Goal: Contribute content: Add original content to the website for others to see

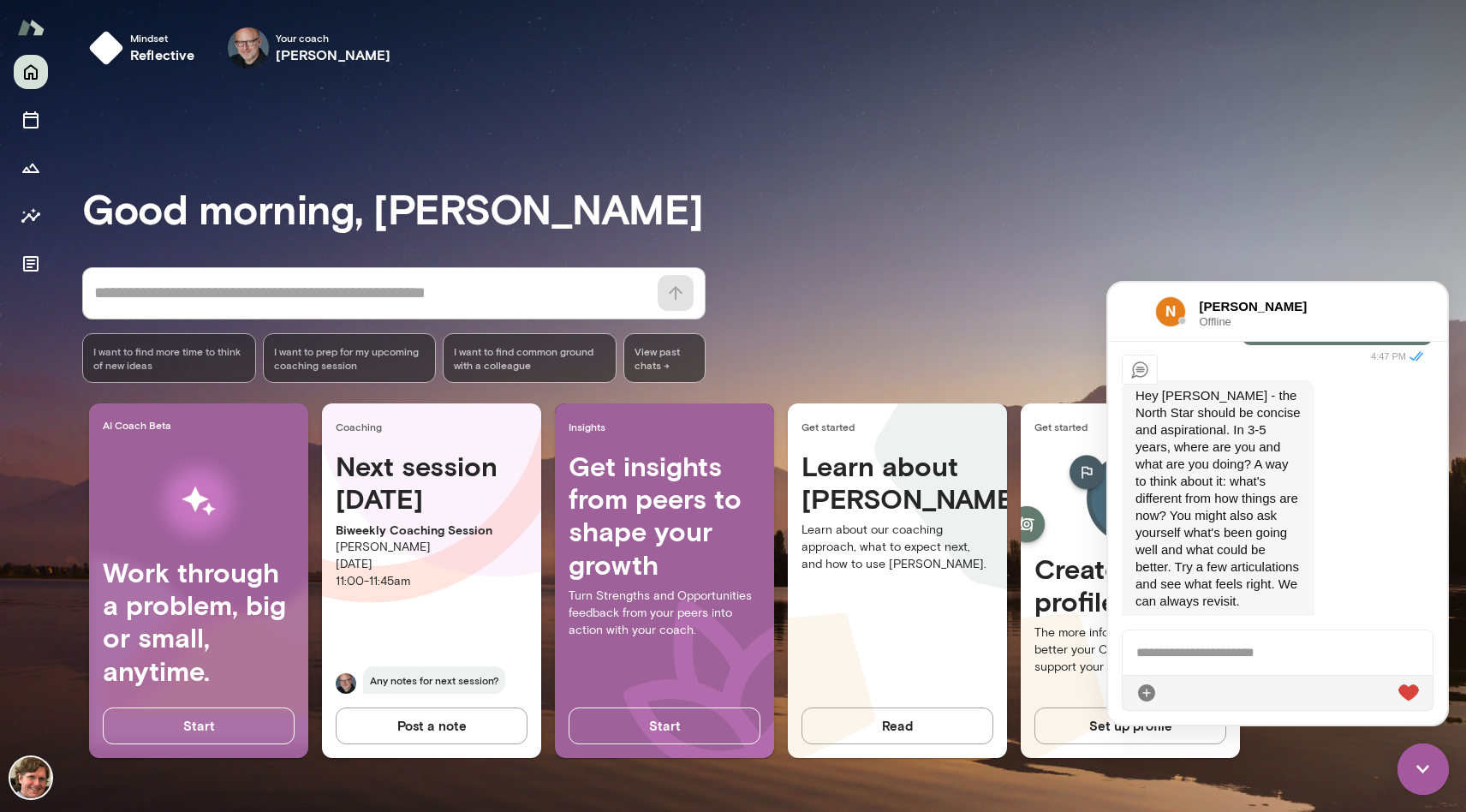
scroll to position [441, 0]
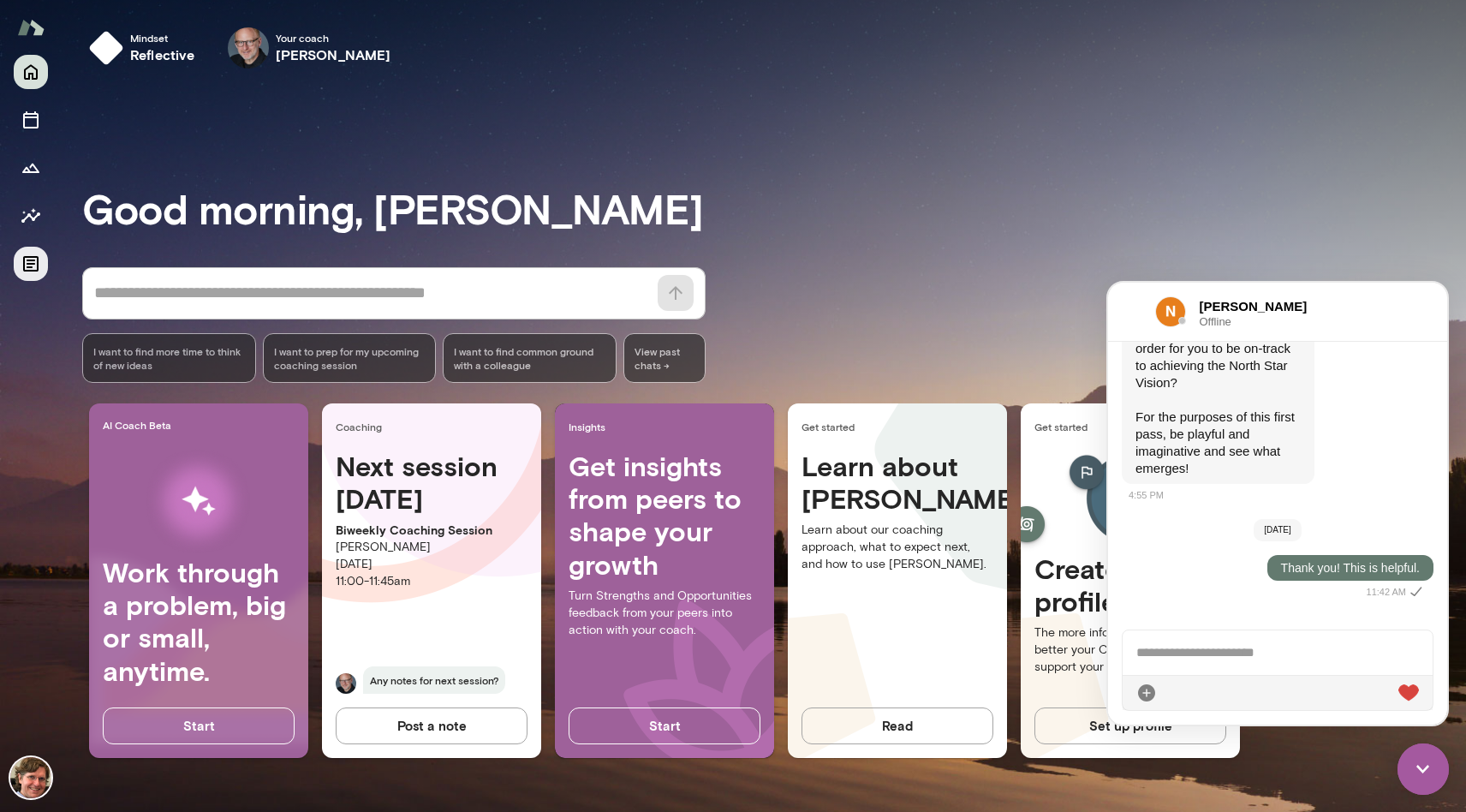
click at [36, 257] on icon "Documents" at bounding box center [31, 264] width 16 height 16
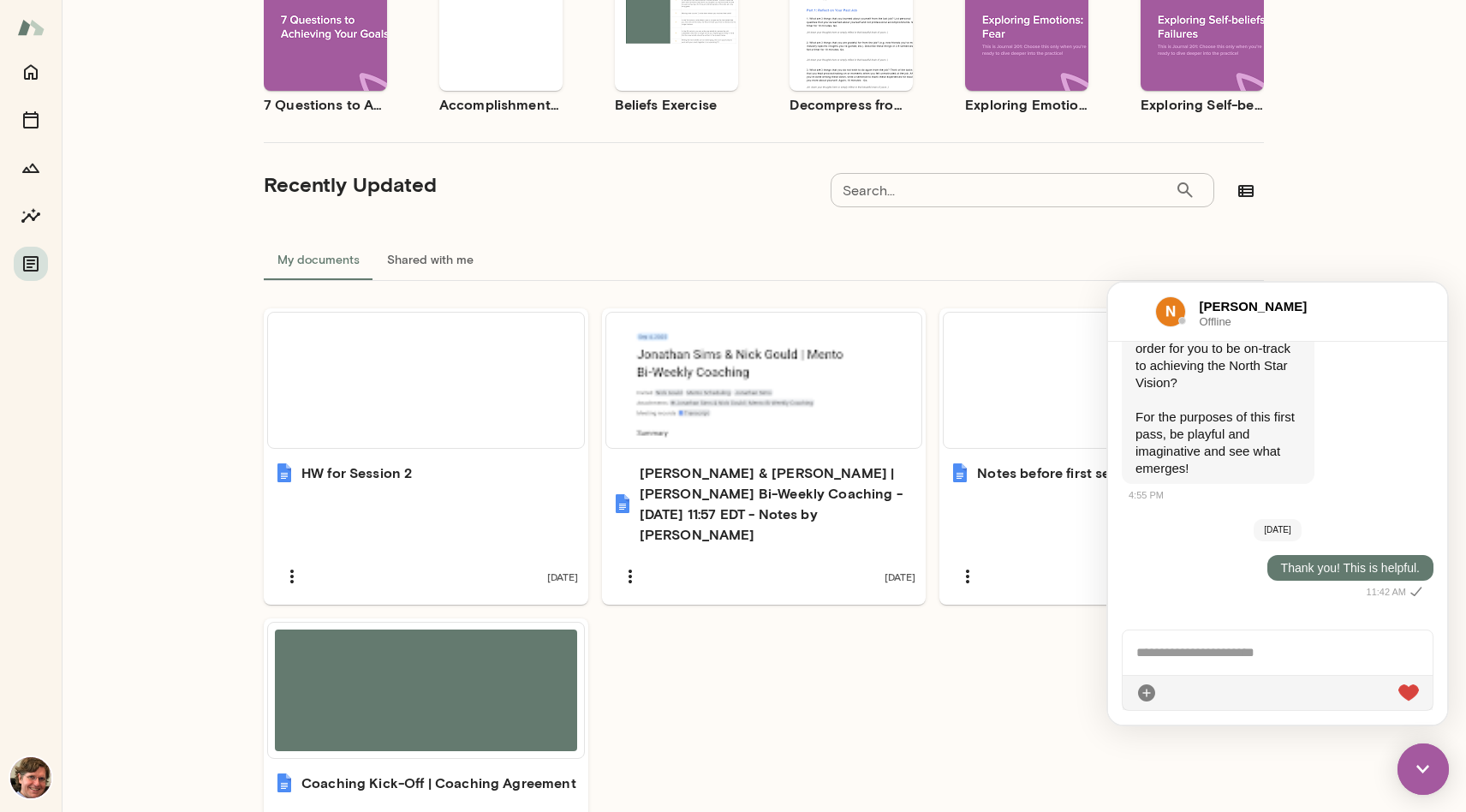
scroll to position [339, 0]
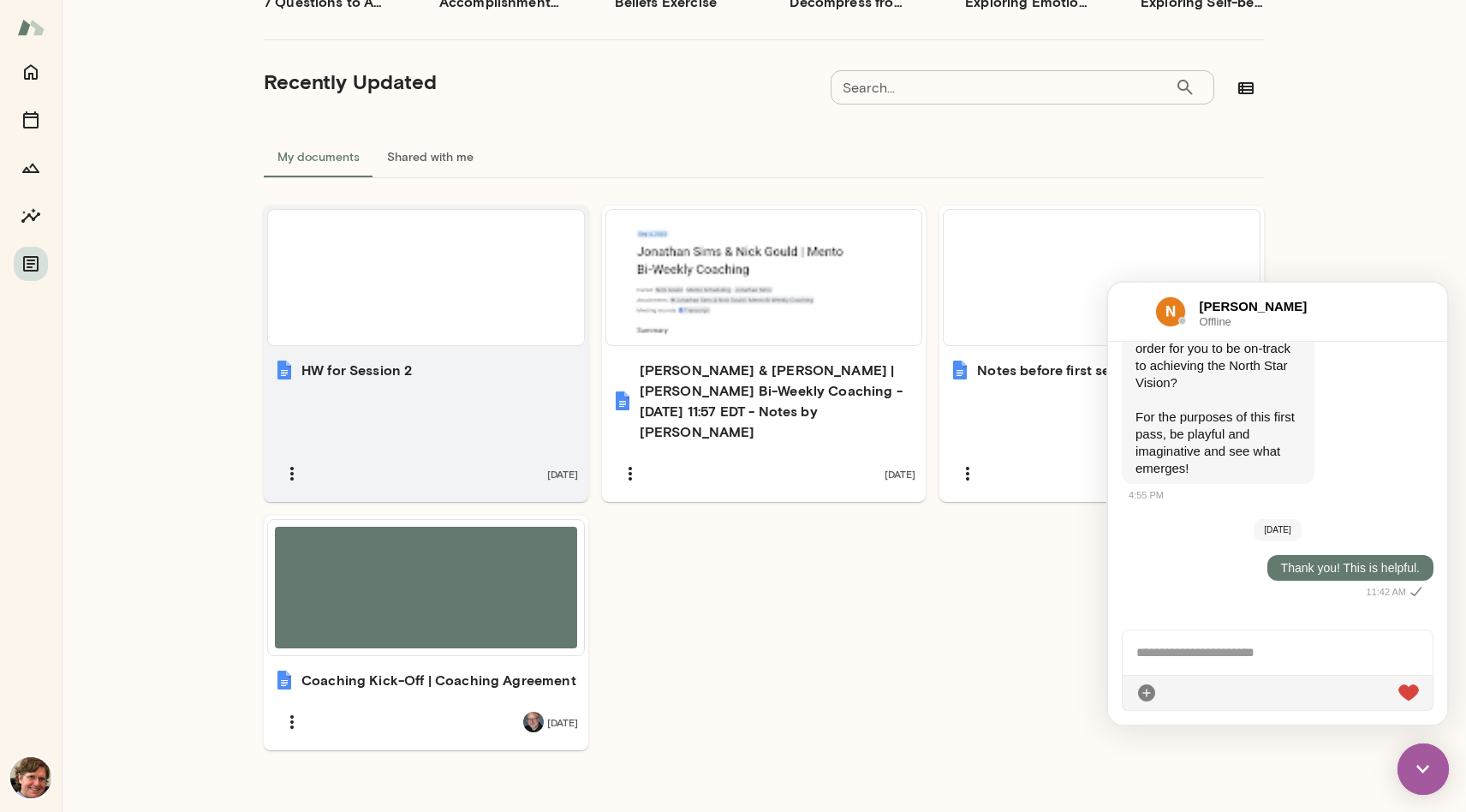
click at [447, 281] on div at bounding box center [426, 277] width 303 height 122
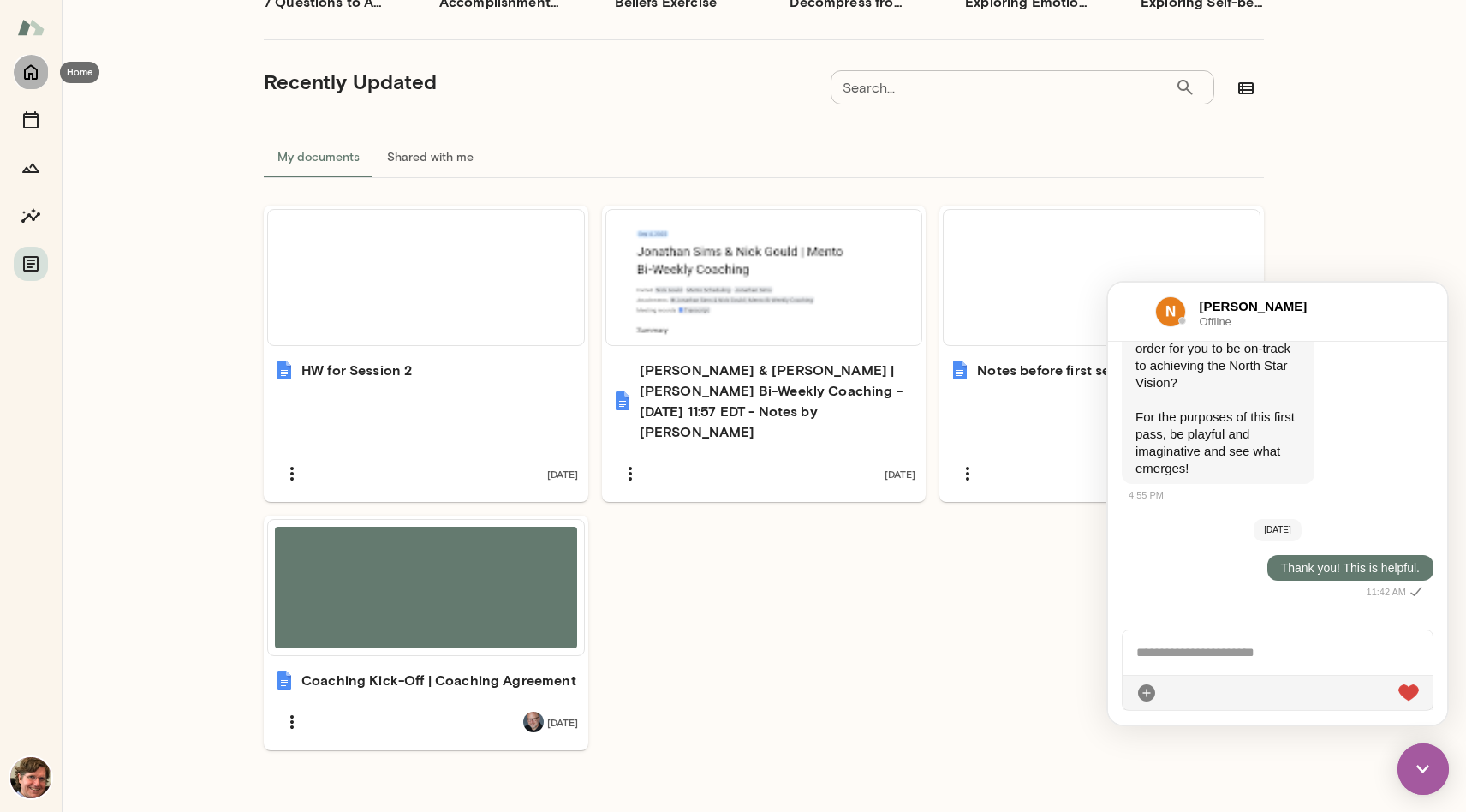
click at [30, 66] on icon "Home" at bounding box center [31, 73] width 14 height 16
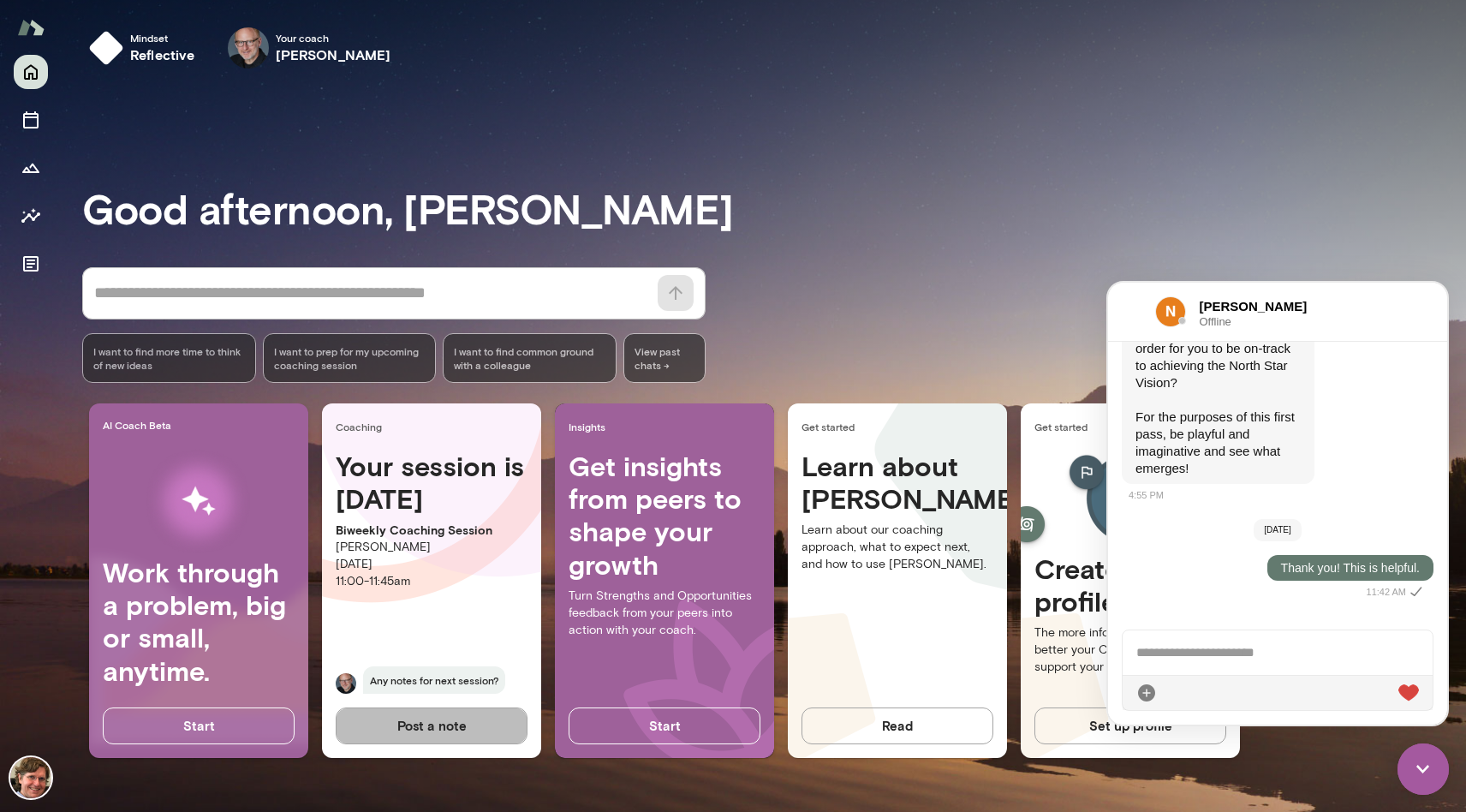
click at [485, 721] on button "Post a note" at bounding box center [431, 724] width 192 height 36
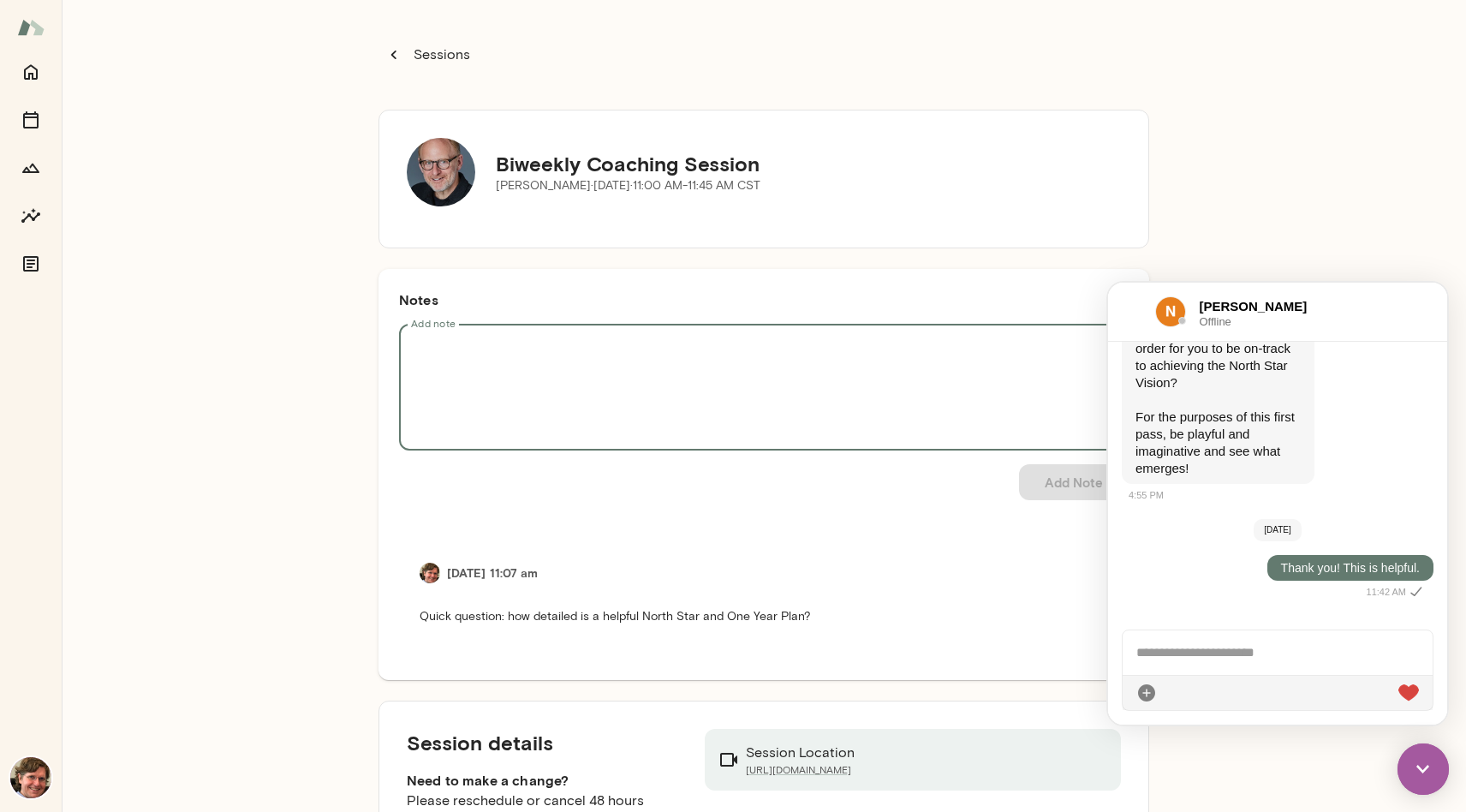
click at [597, 362] on textarea "Add note" at bounding box center [764, 387] width 705 height 98
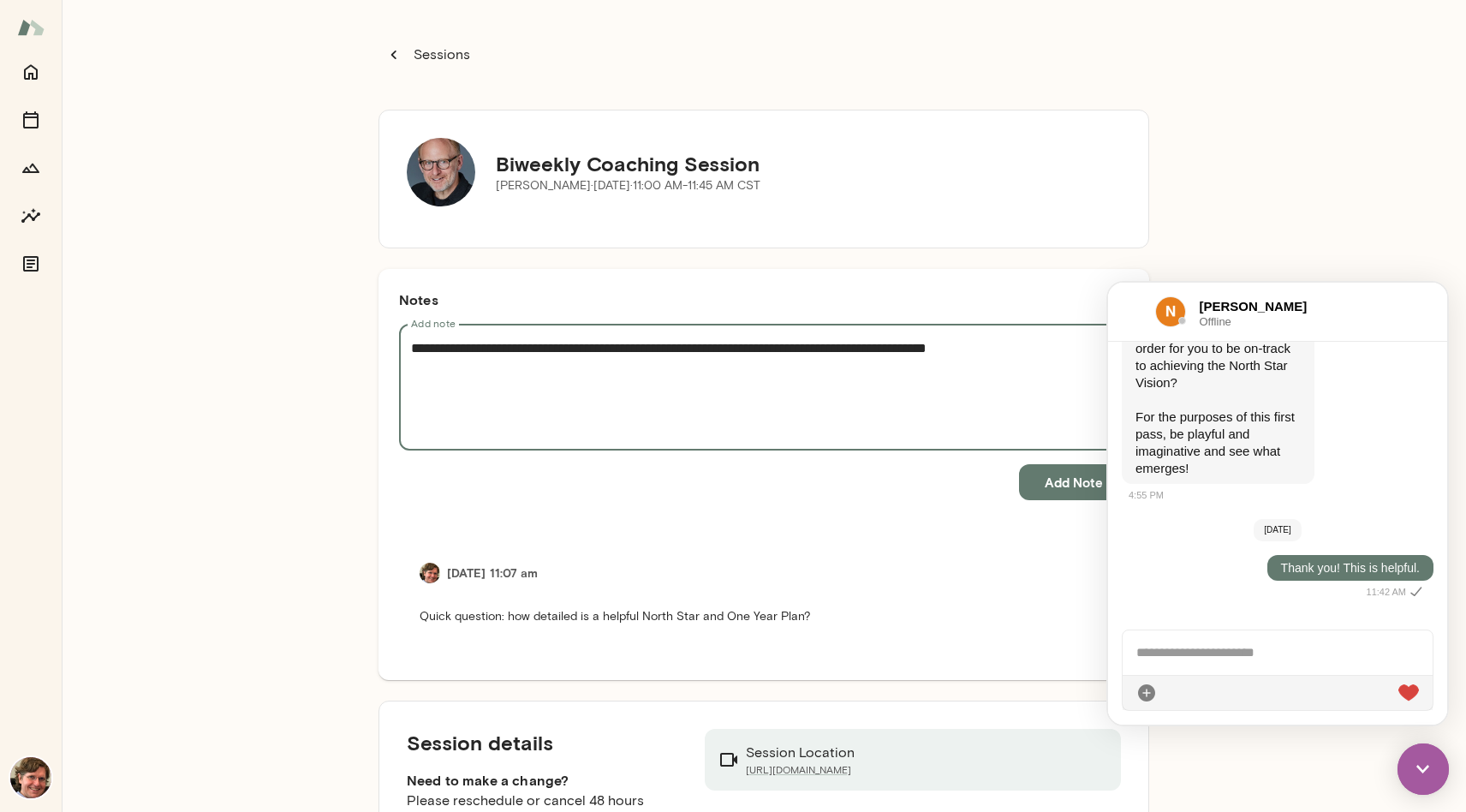
paste textarea "**********"
click at [601, 364] on textarea "**********" at bounding box center [764, 387] width 705 height 98
paste textarea "**********"
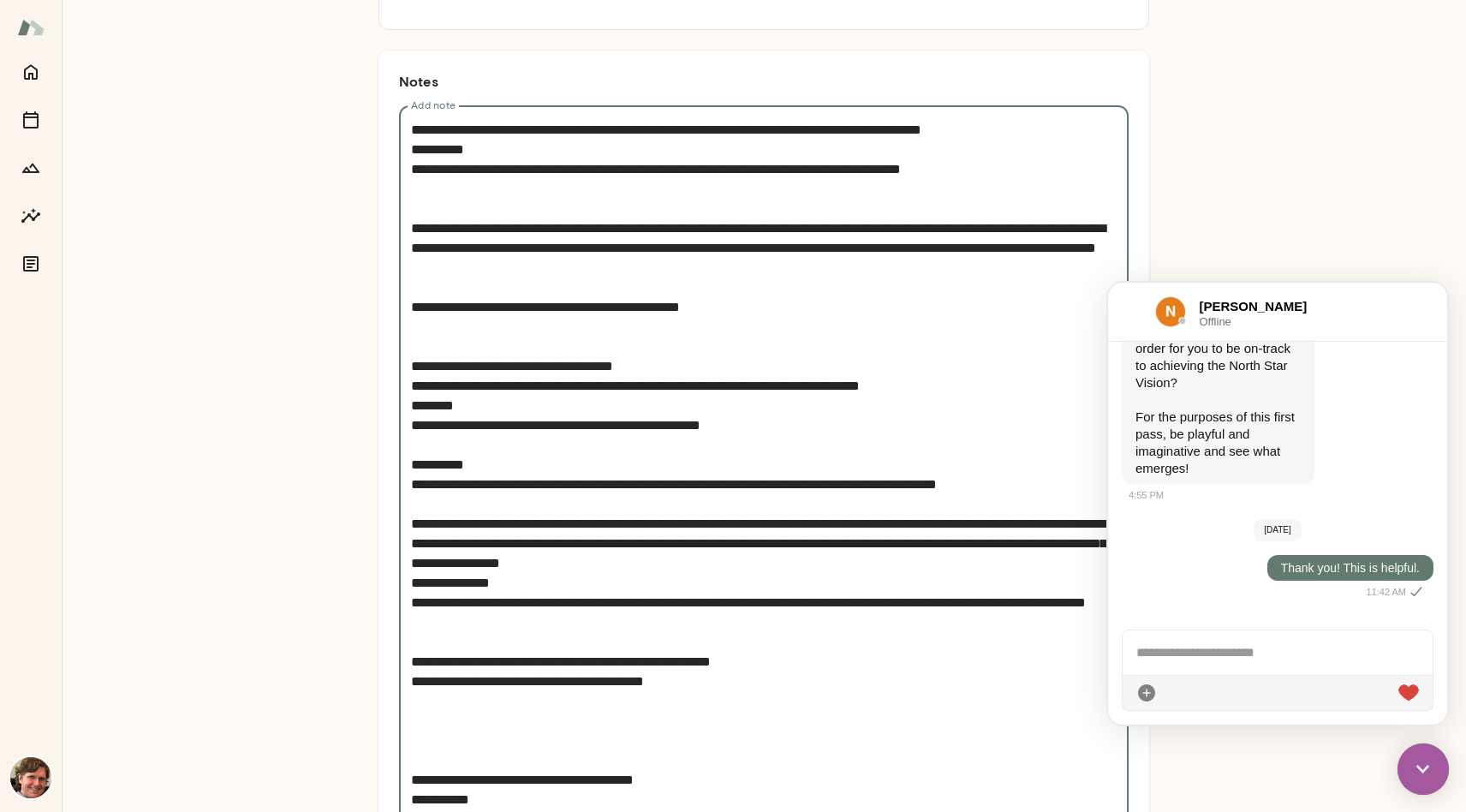
scroll to position [12, 0]
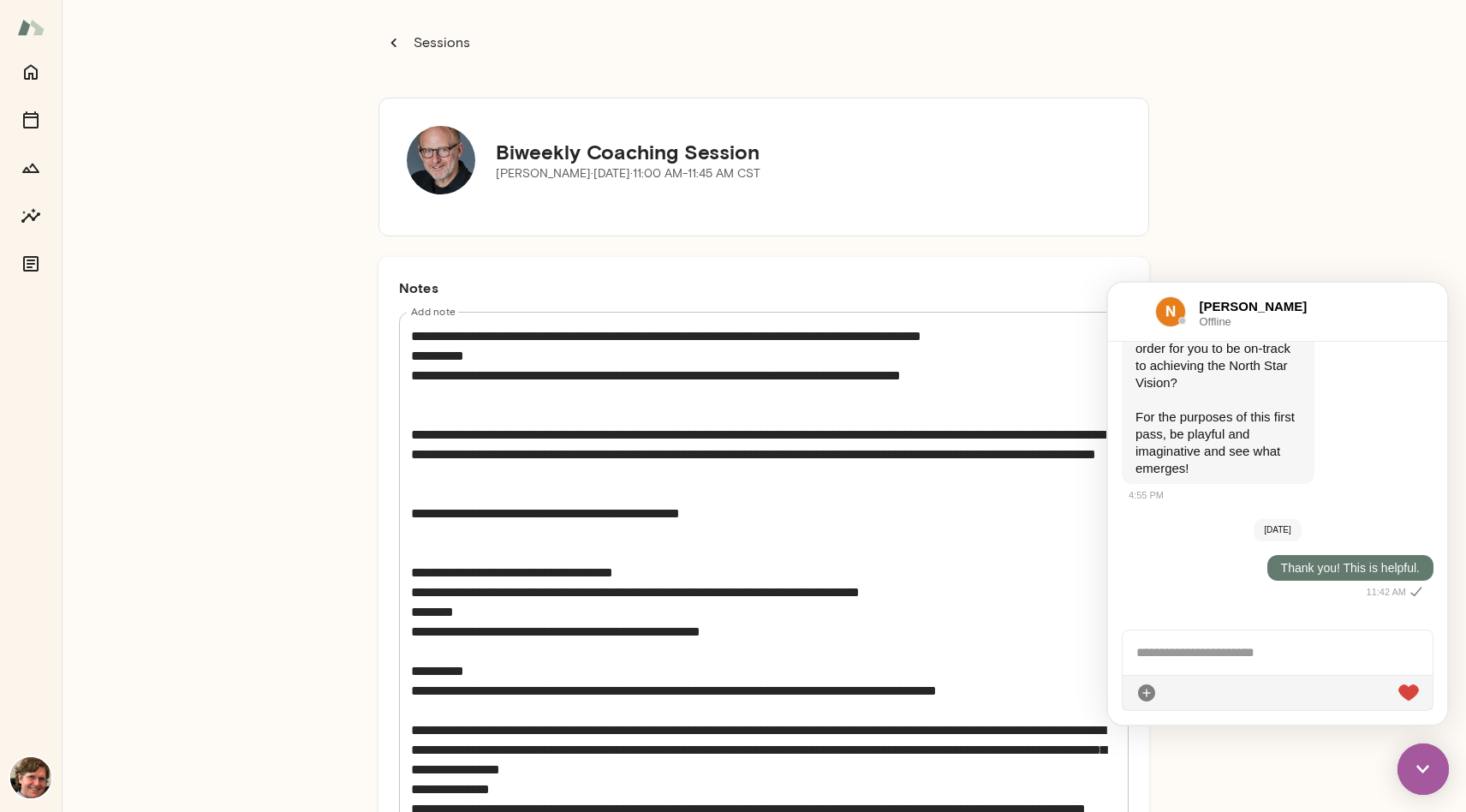
click at [404, 353] on div "* Add note" at bounding box center [764, 788] width 730 height 954
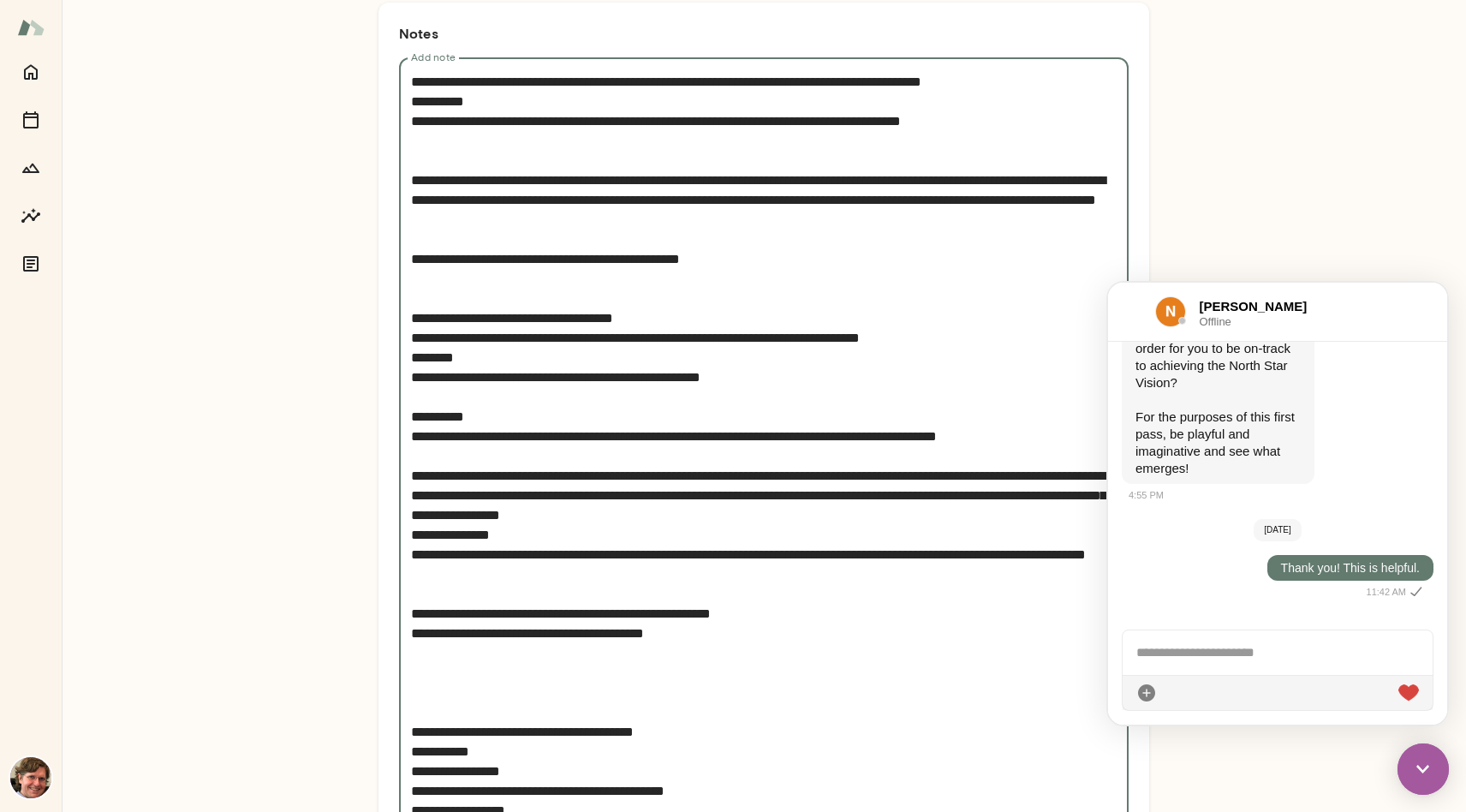
scroll to position [265, 0]
click at [411, 97] on textarea "Add note" at bounding box center [764, 536] width 705 height 926
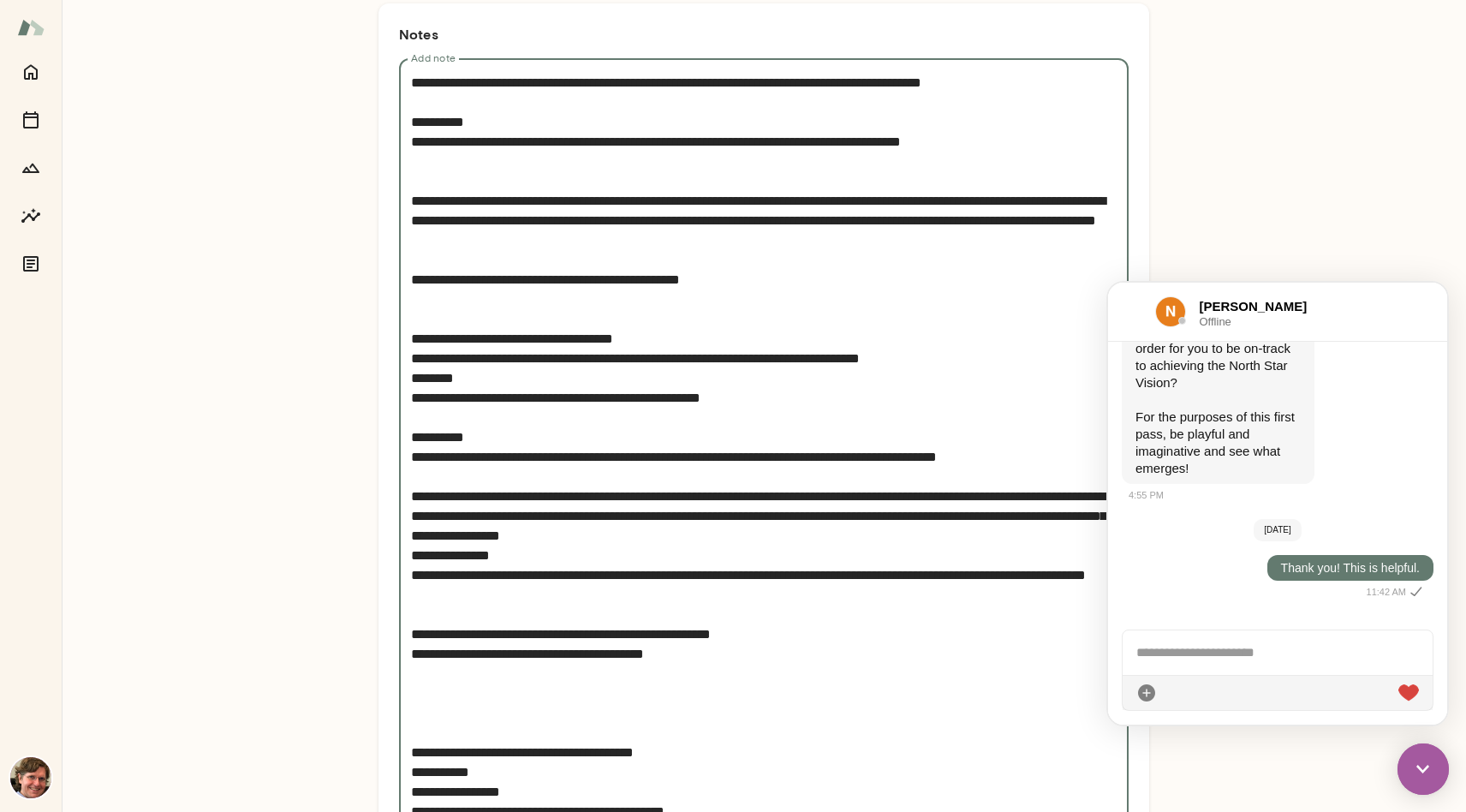
click at [544, 173] on textarea "Add note" at bounding box center [764, 546] width 705 height 945
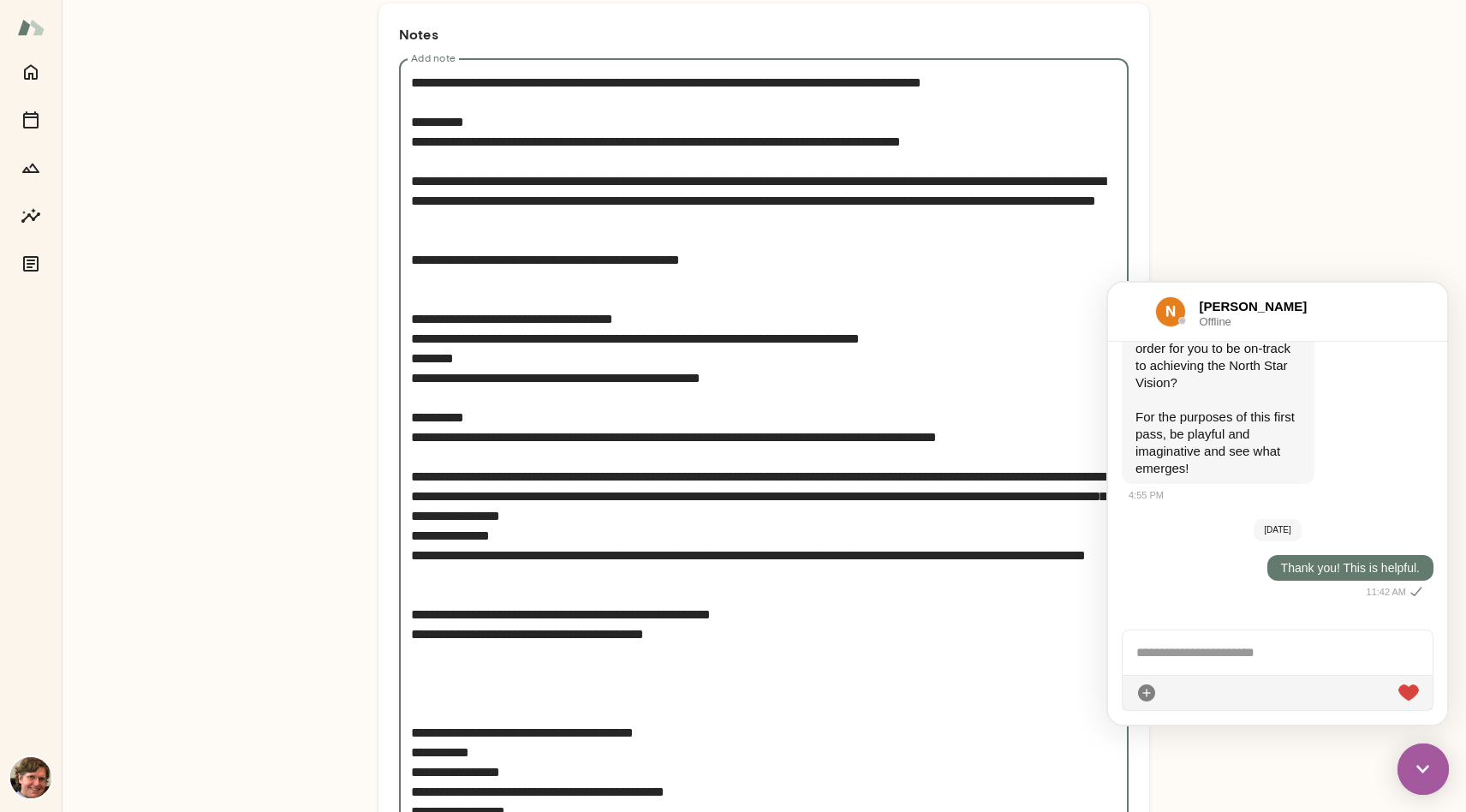
click at [513, 254] on textarea "Add note" at bounding box center [764, 536] width 705 height 926
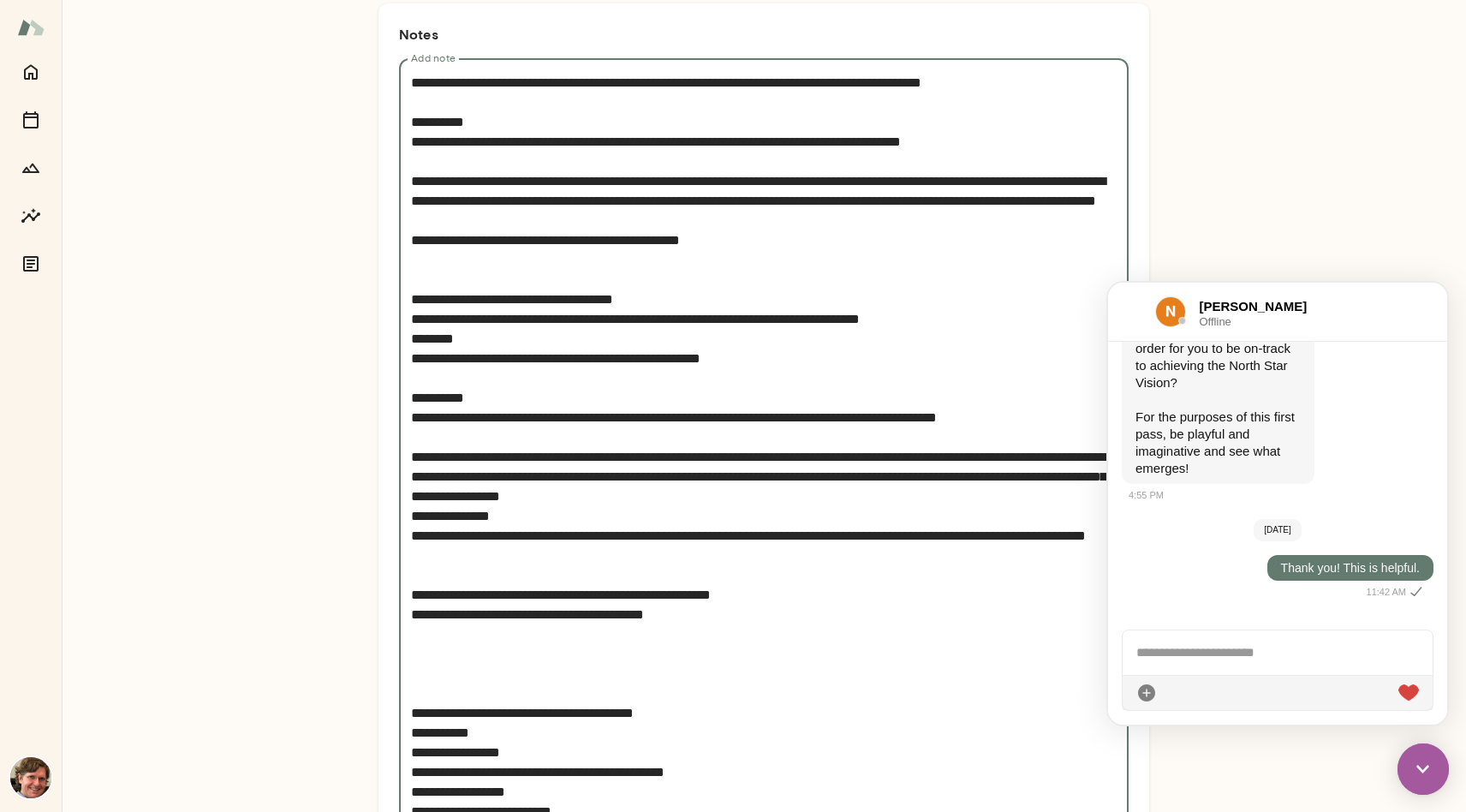
click at [500, 297] on textarea "Add note" at bounding box center [764, 525] width 705 height 905
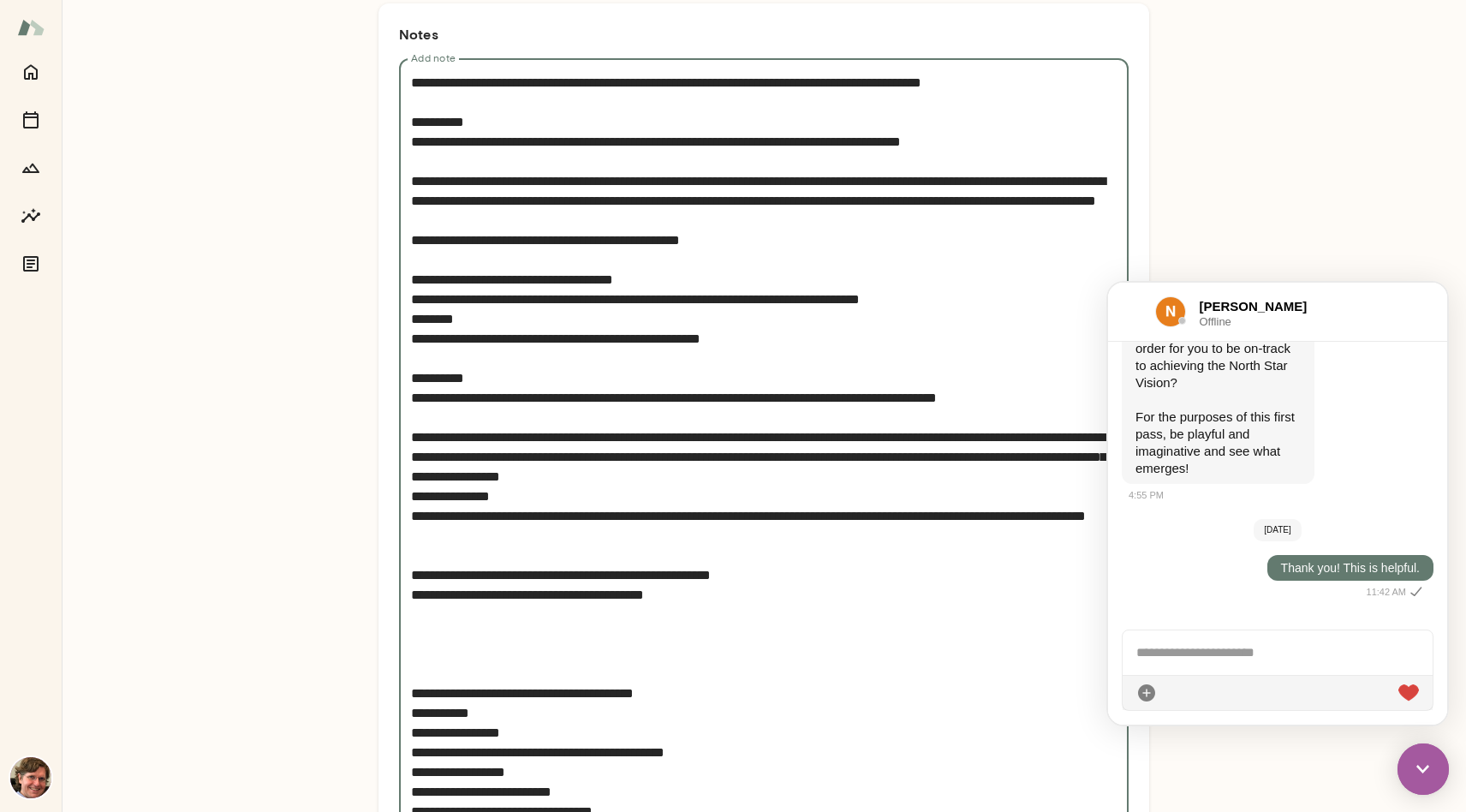
click at [411, 162] on textarea "Add note" at bounding box center [764, 515] width 705 height 886
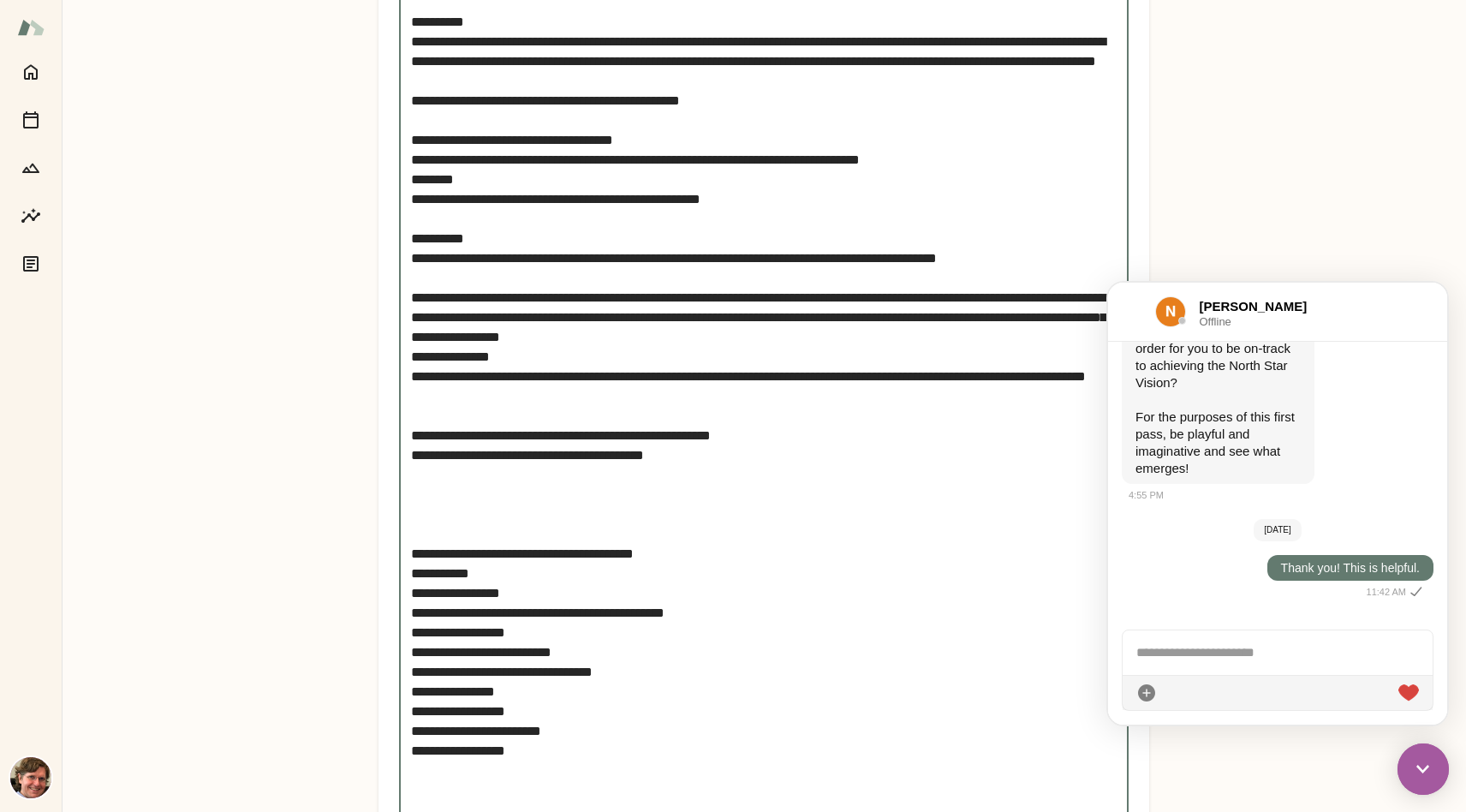
scroll to position [434, 0]
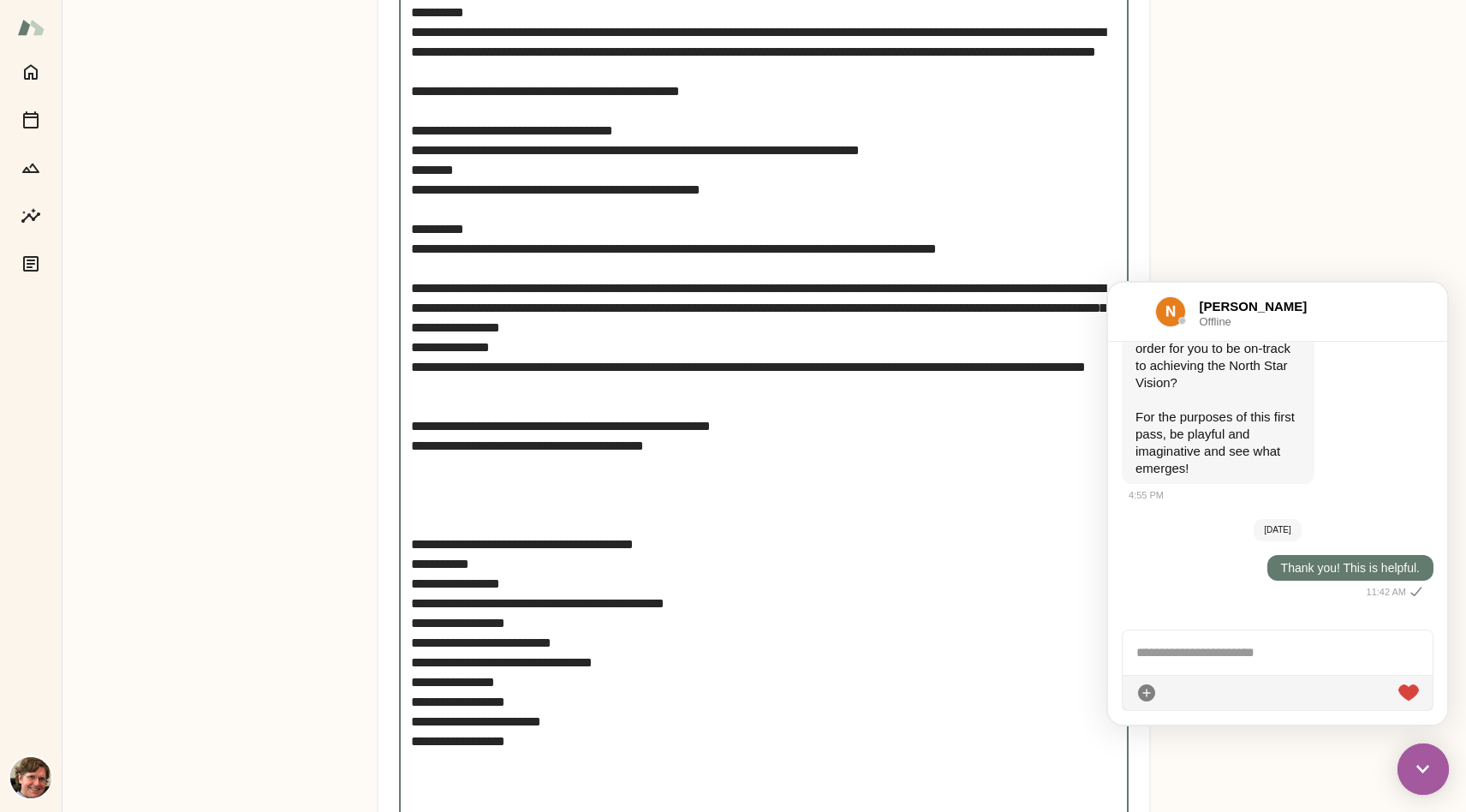
click at [518, 443] on textarea "Add note" at bounding box center [764, 356] width 705 height 905
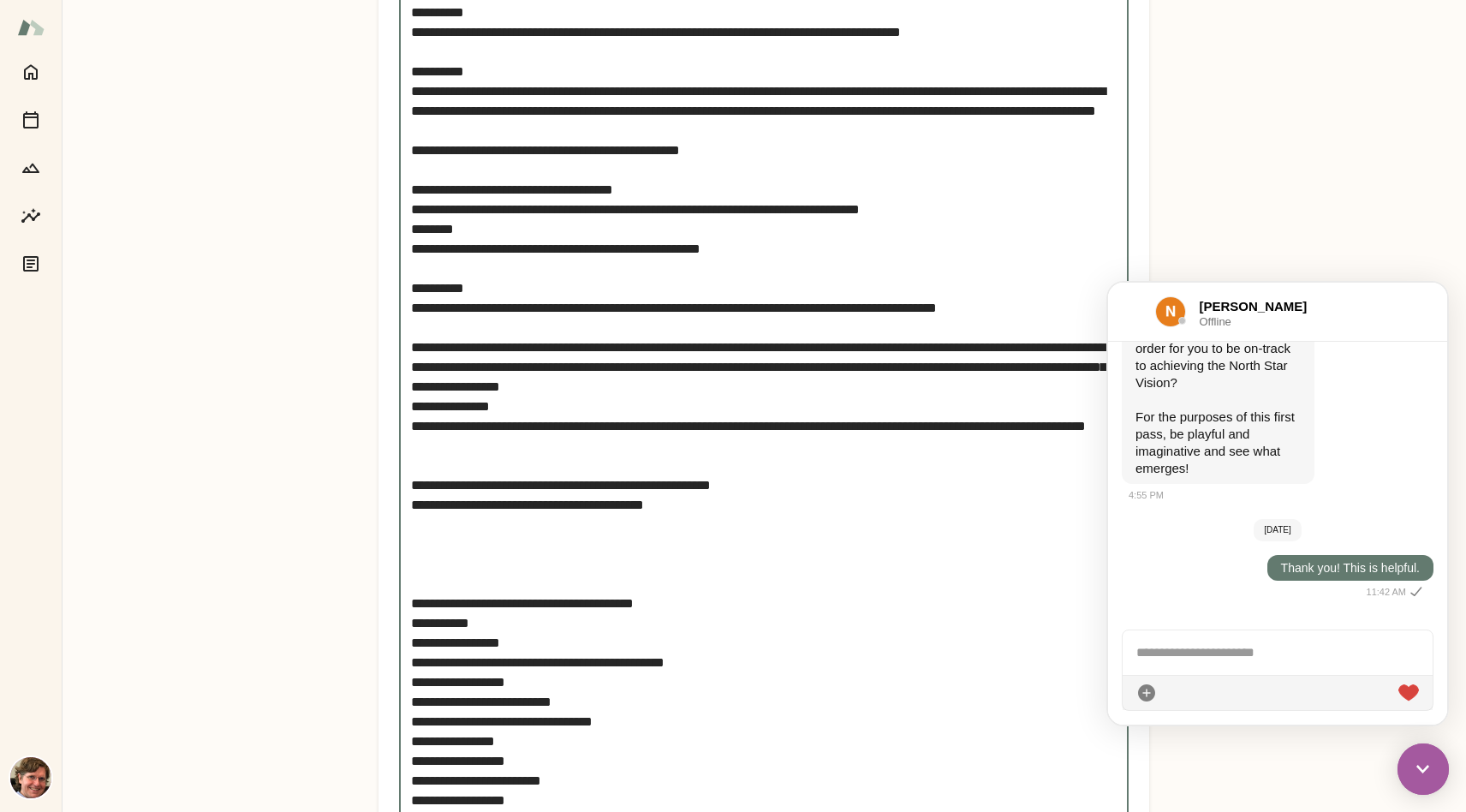
scroll to position [547, 0]
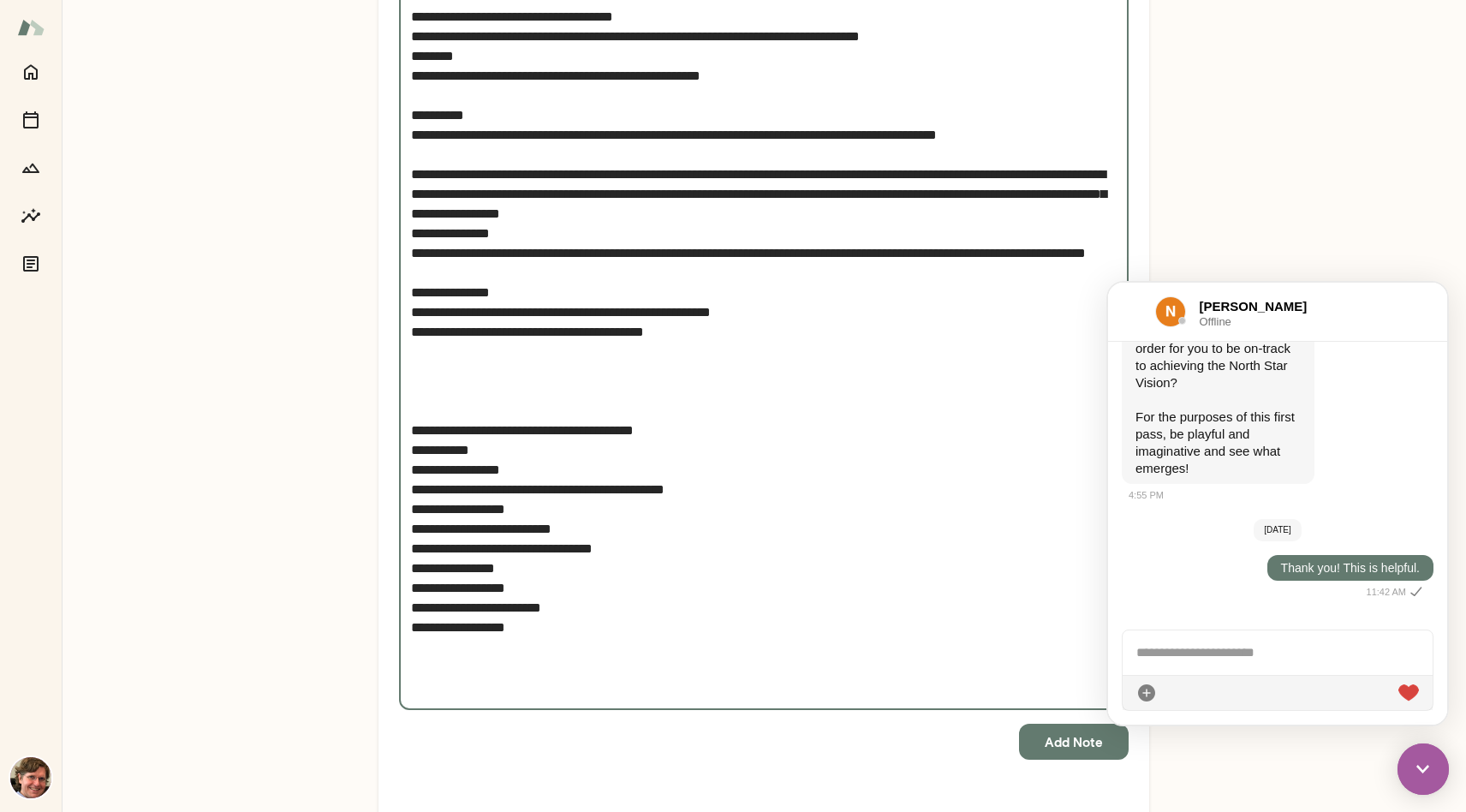
click at [597, 441] on textarea "Add note" at bounding box center [764, 242] width 705 height 905
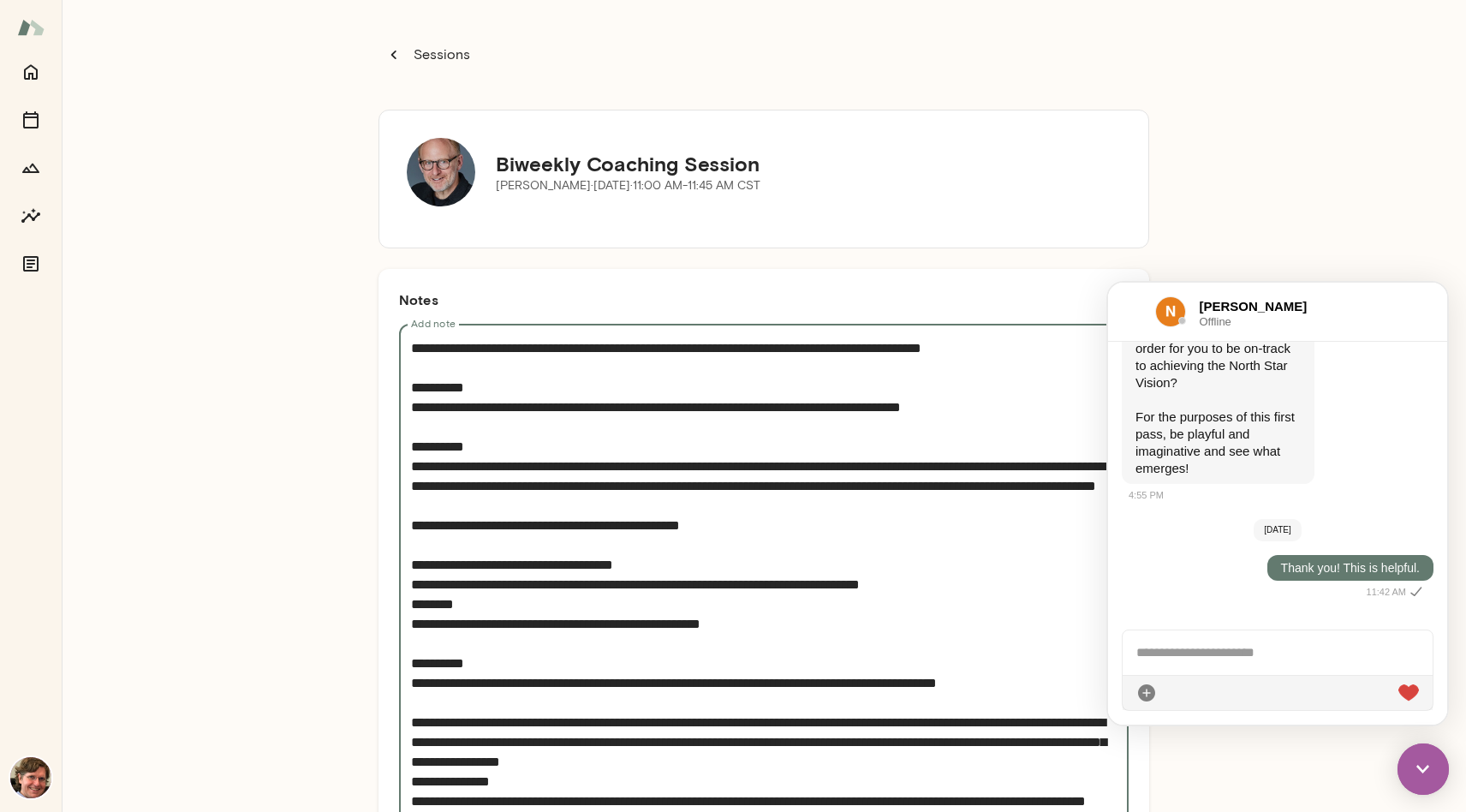
scroll to position [565, 0]
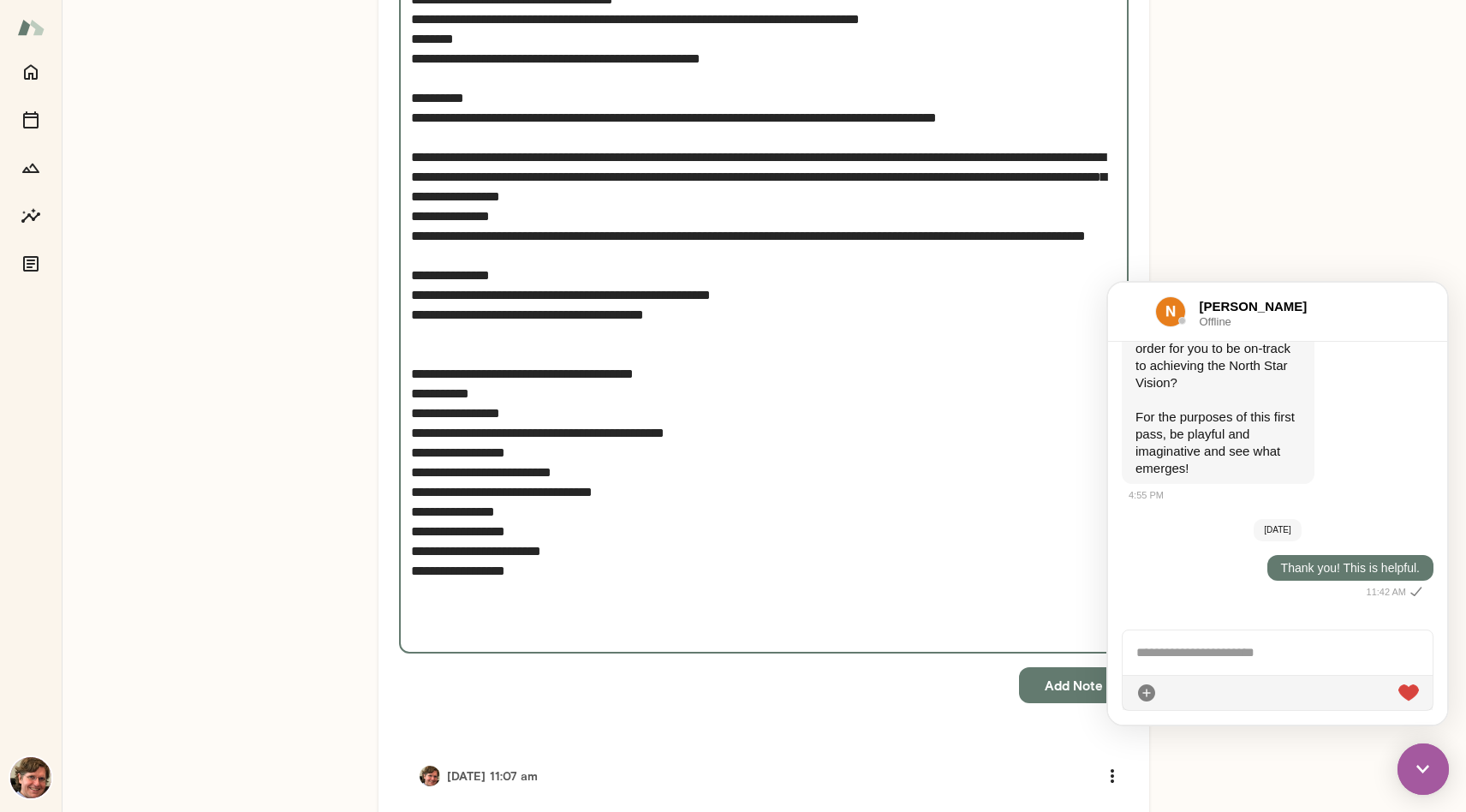
click at [411, 432] on textarea "Add note" at bounding box center [764, 206] width 705 height 866
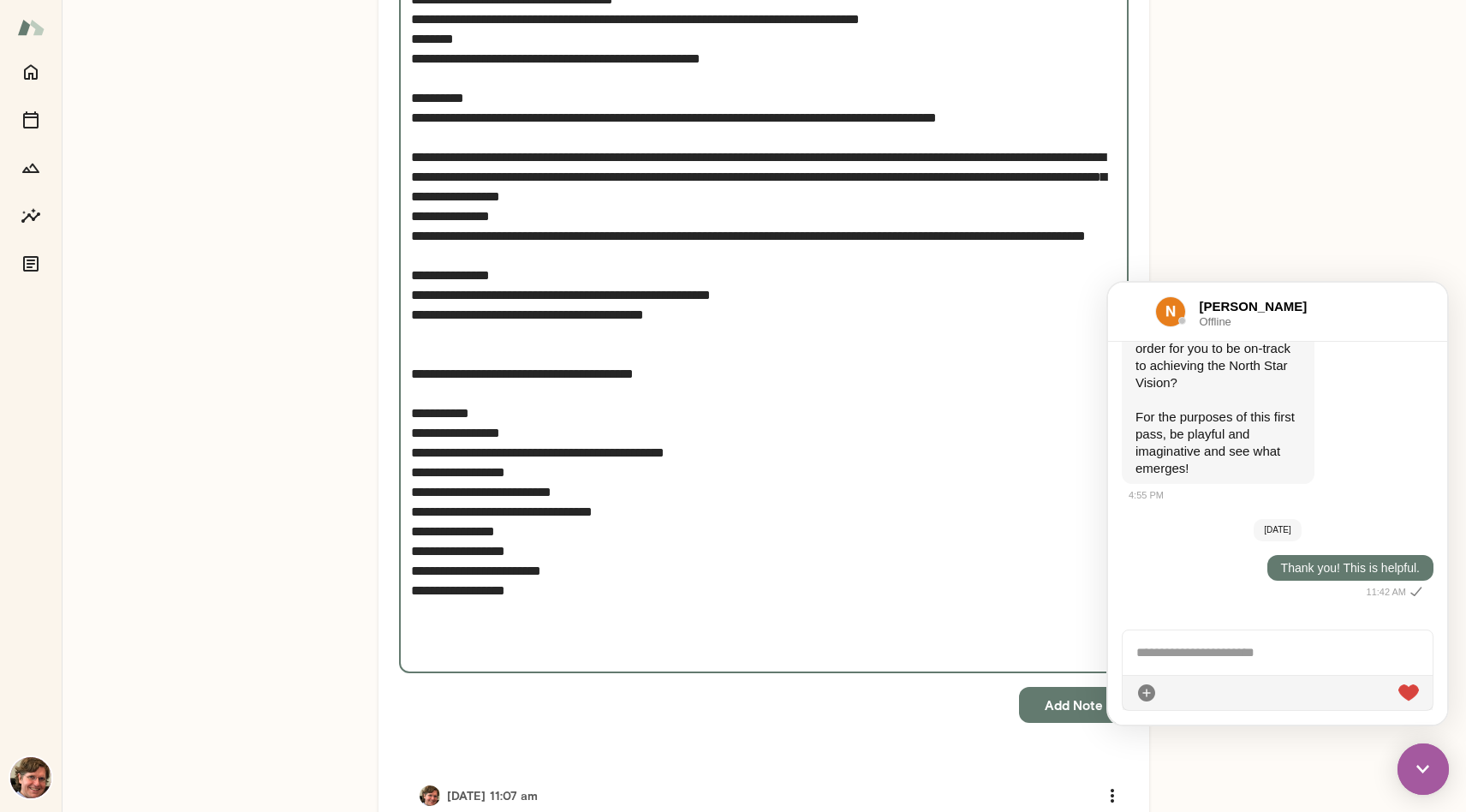
click at [411, 573] on textarea "Add note" at bounding box center [764, 216] width 705 height 886
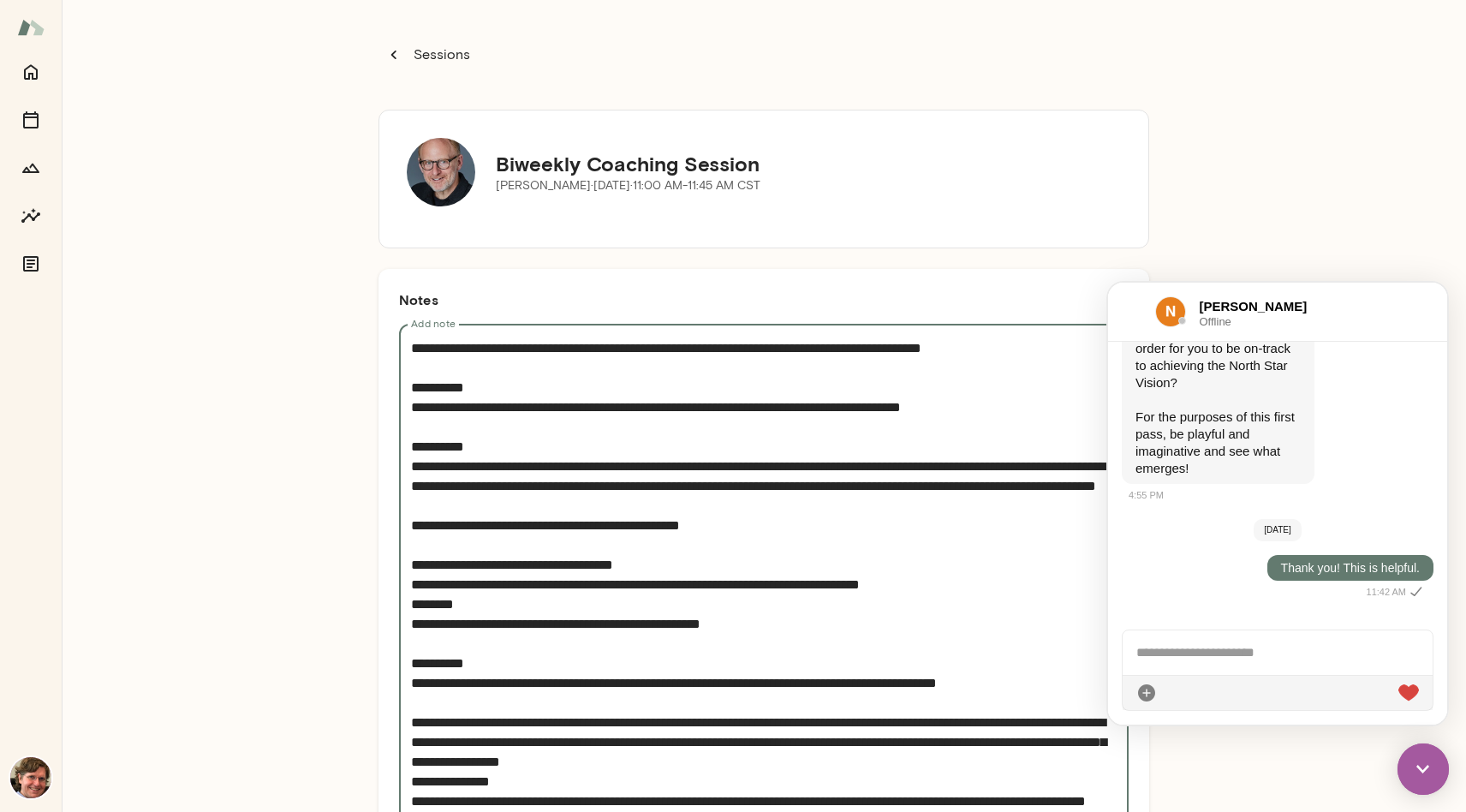
scroll to position [0, 0]
click at [1008, 344] on textarea "Add note" at bounding box center [764, 791] width 705 height 905
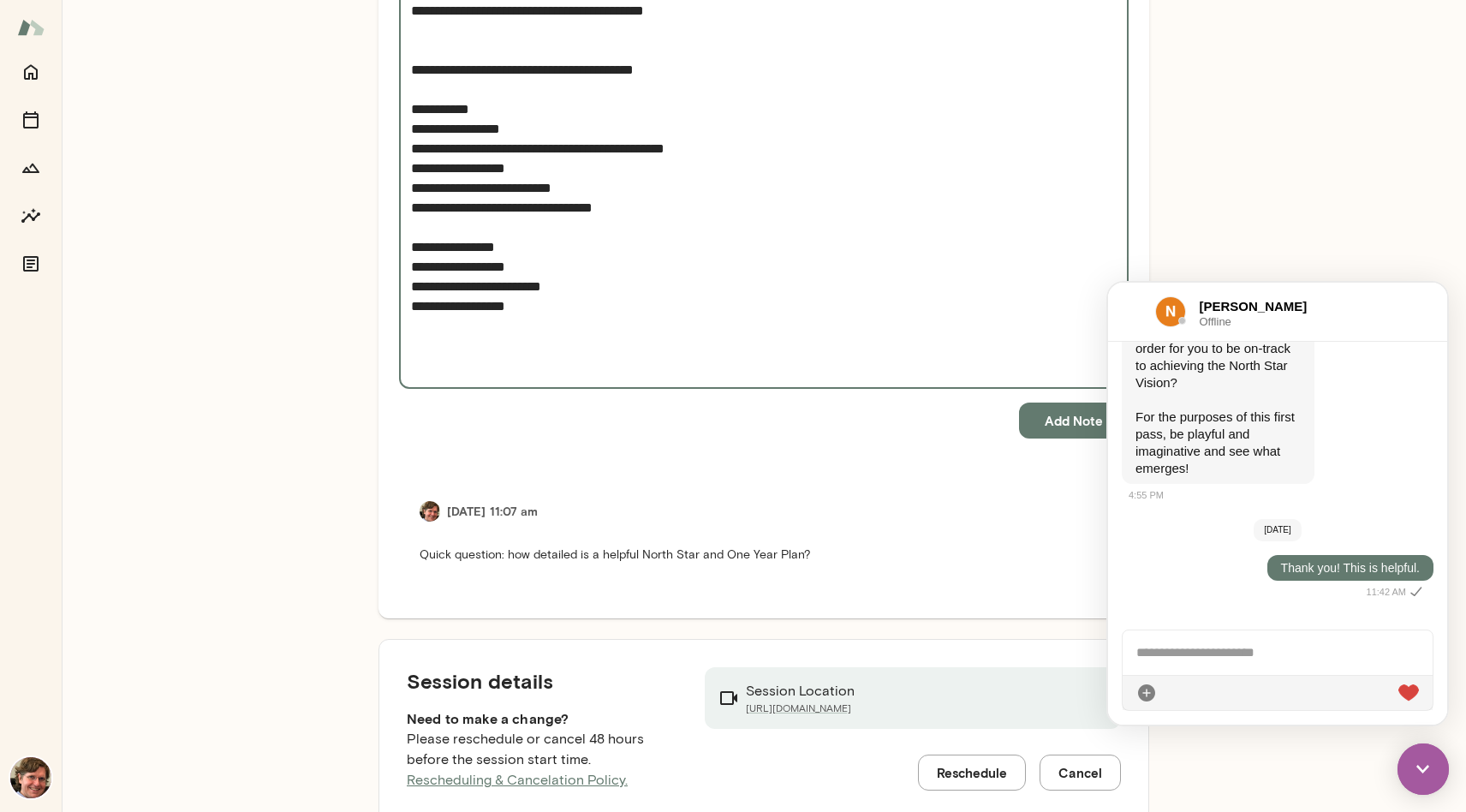
scroll to position [930, 0]
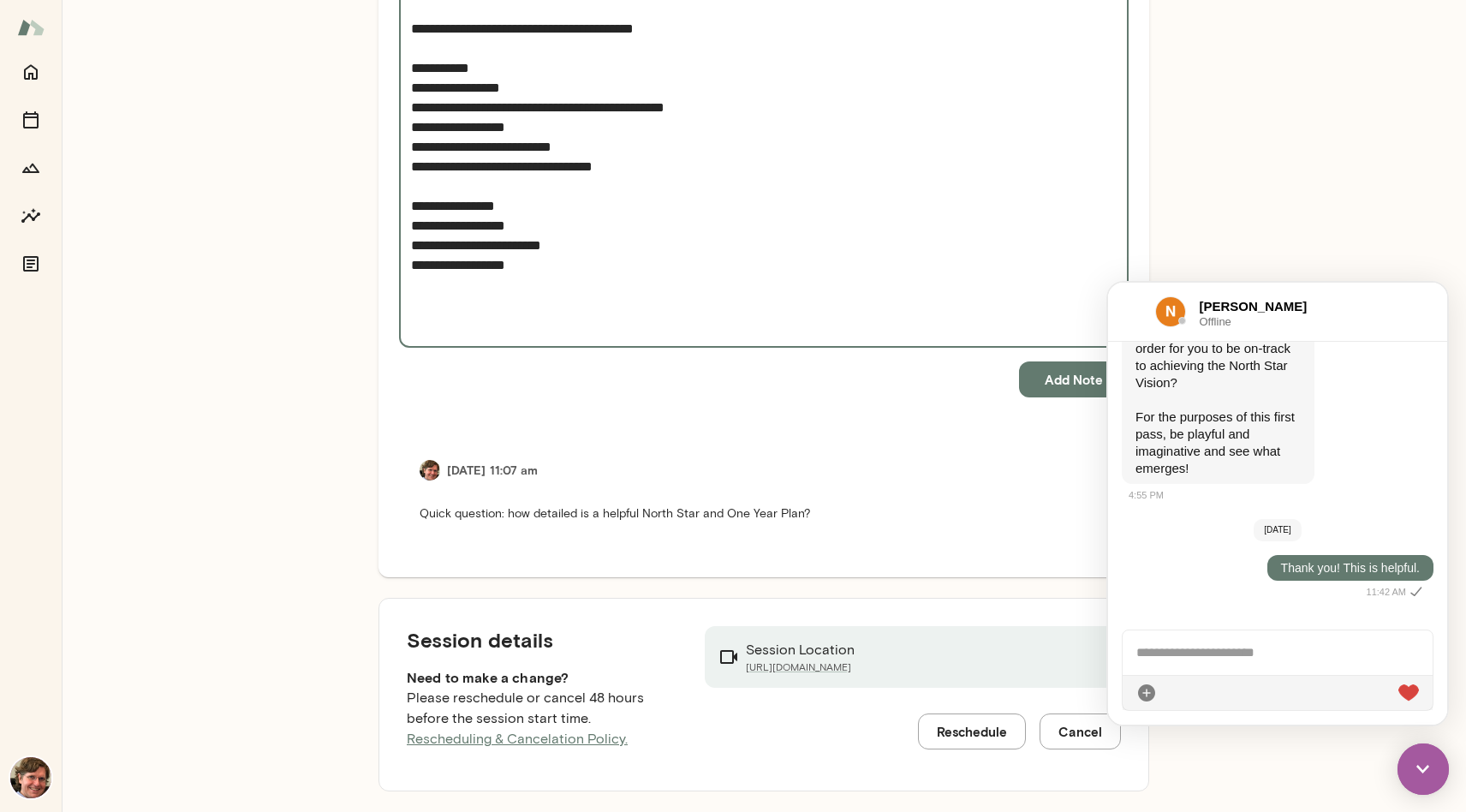
type textarea "**********"
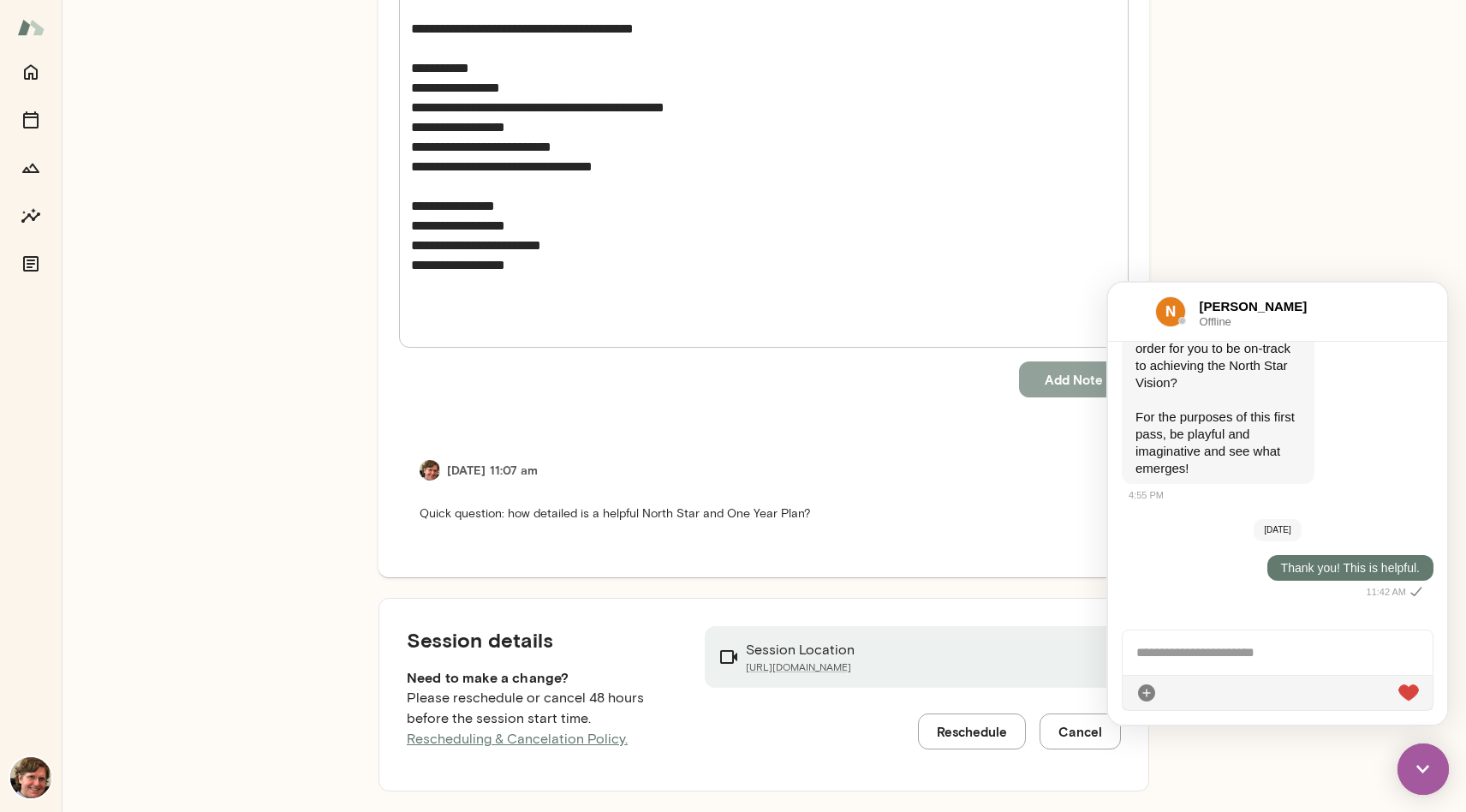
click at [1058, 377] on button "Add Note" at bounding box center [1074, 379] width 110 height 36
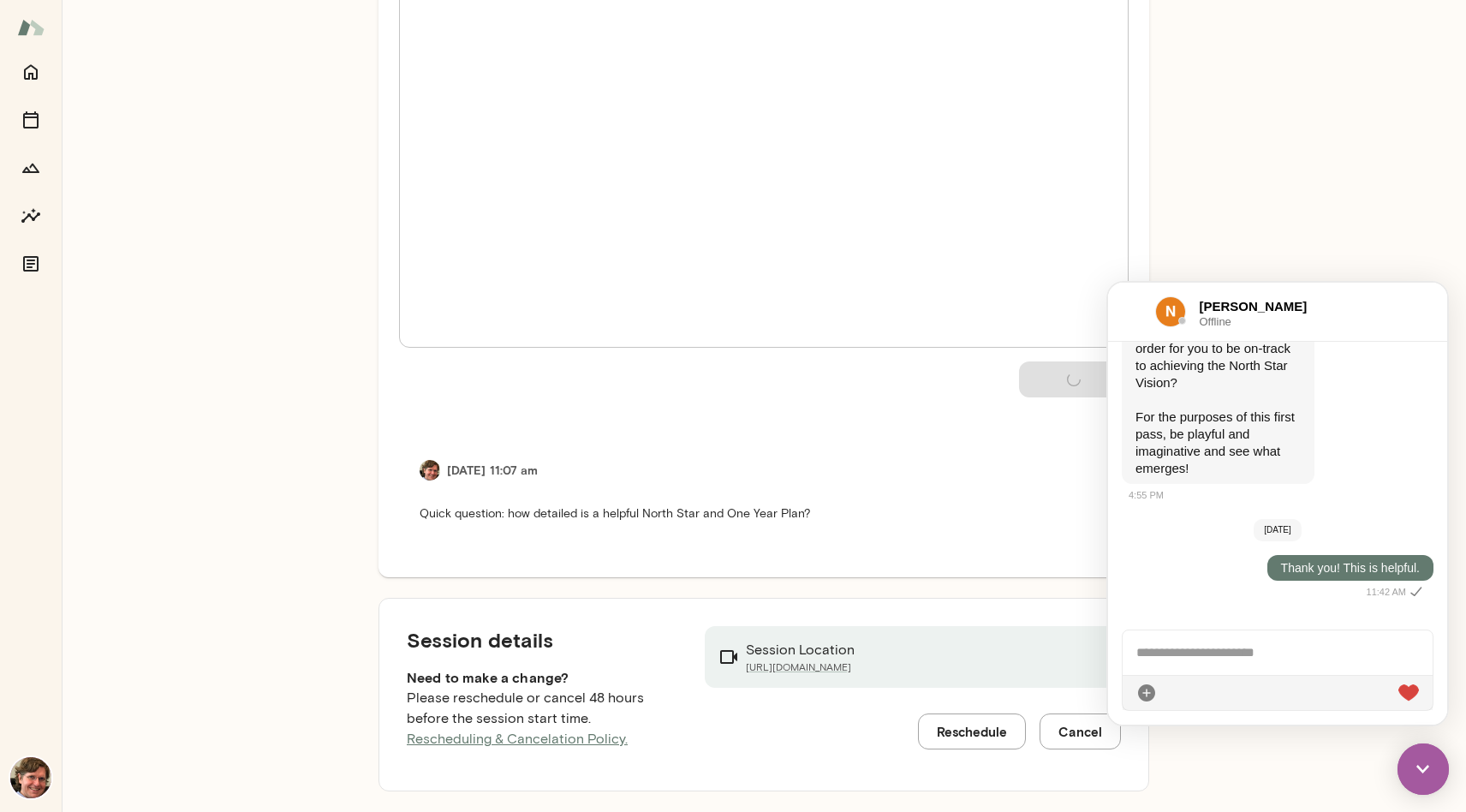
scroll to position [103, 0]
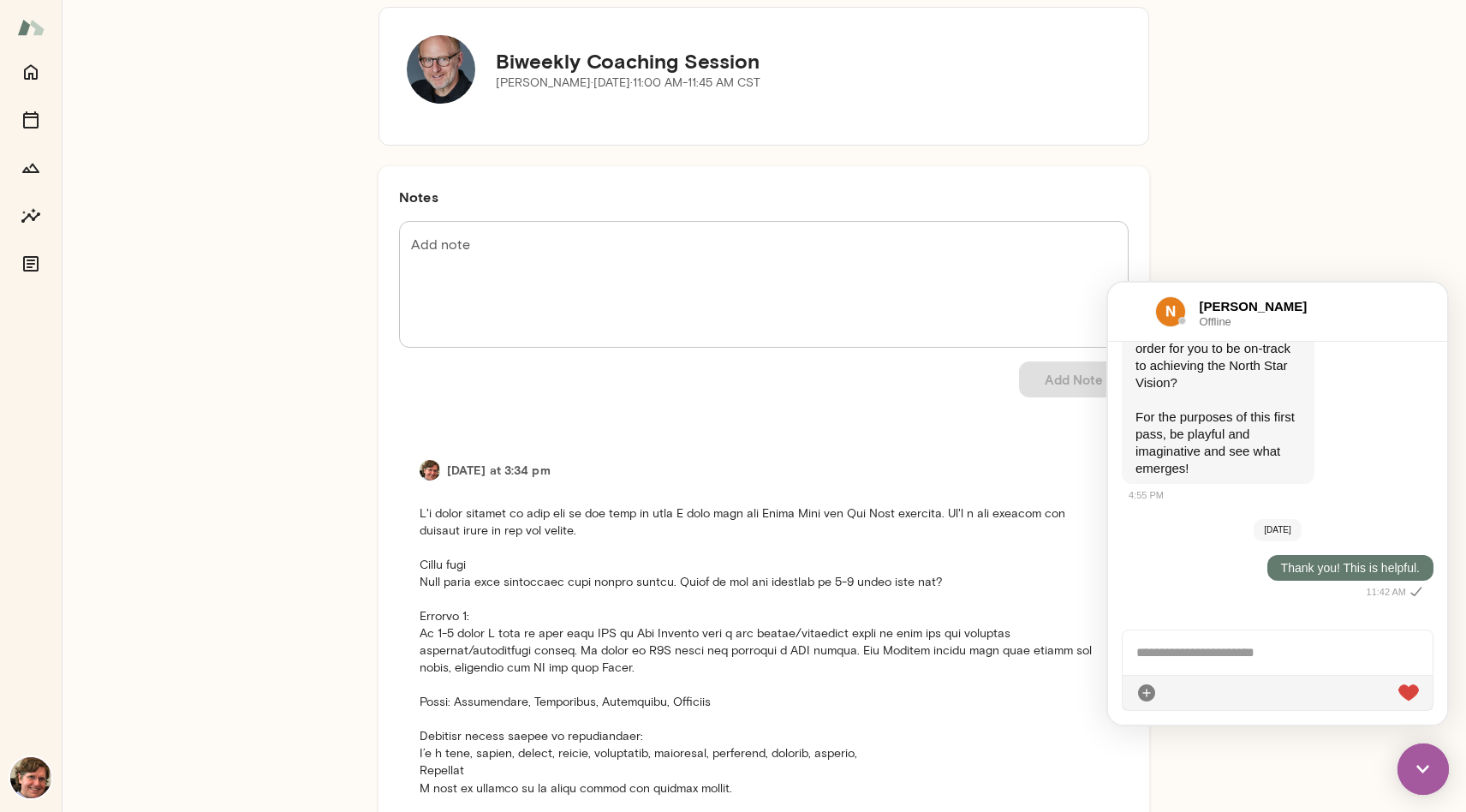
click at [1432, 300] on div "[PERSON_NAME] Offline" at bounding box center [1277, 312] width 340 height 59
drag, startPoint x: 1427, startPoint y: 770, endPoint x: 2808, endPoint y: 1471, distance: 1548.7
click at [1427, 770] on img at bounding box center [1423, 768] width 52 height 52
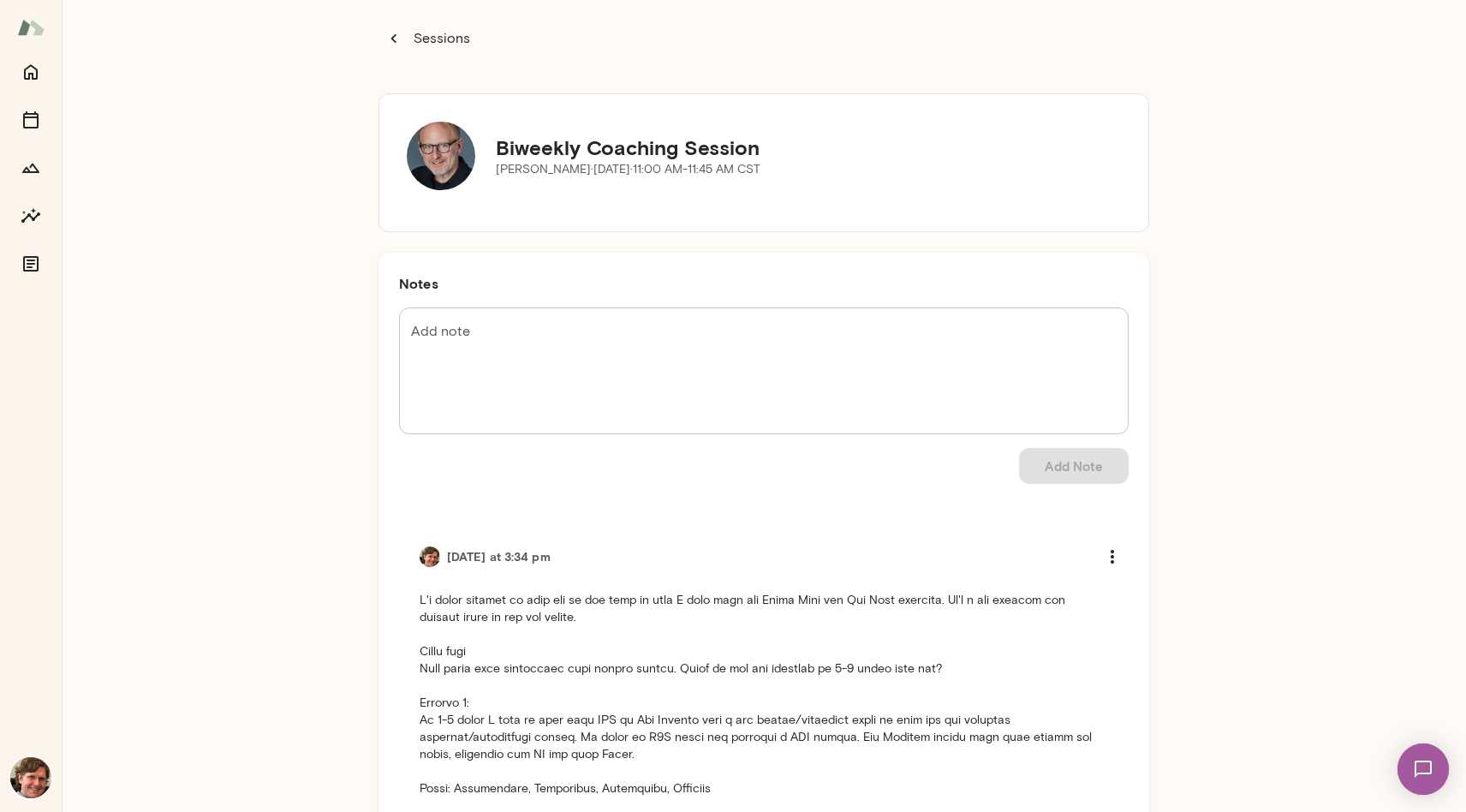
scroll to position [0, 0]
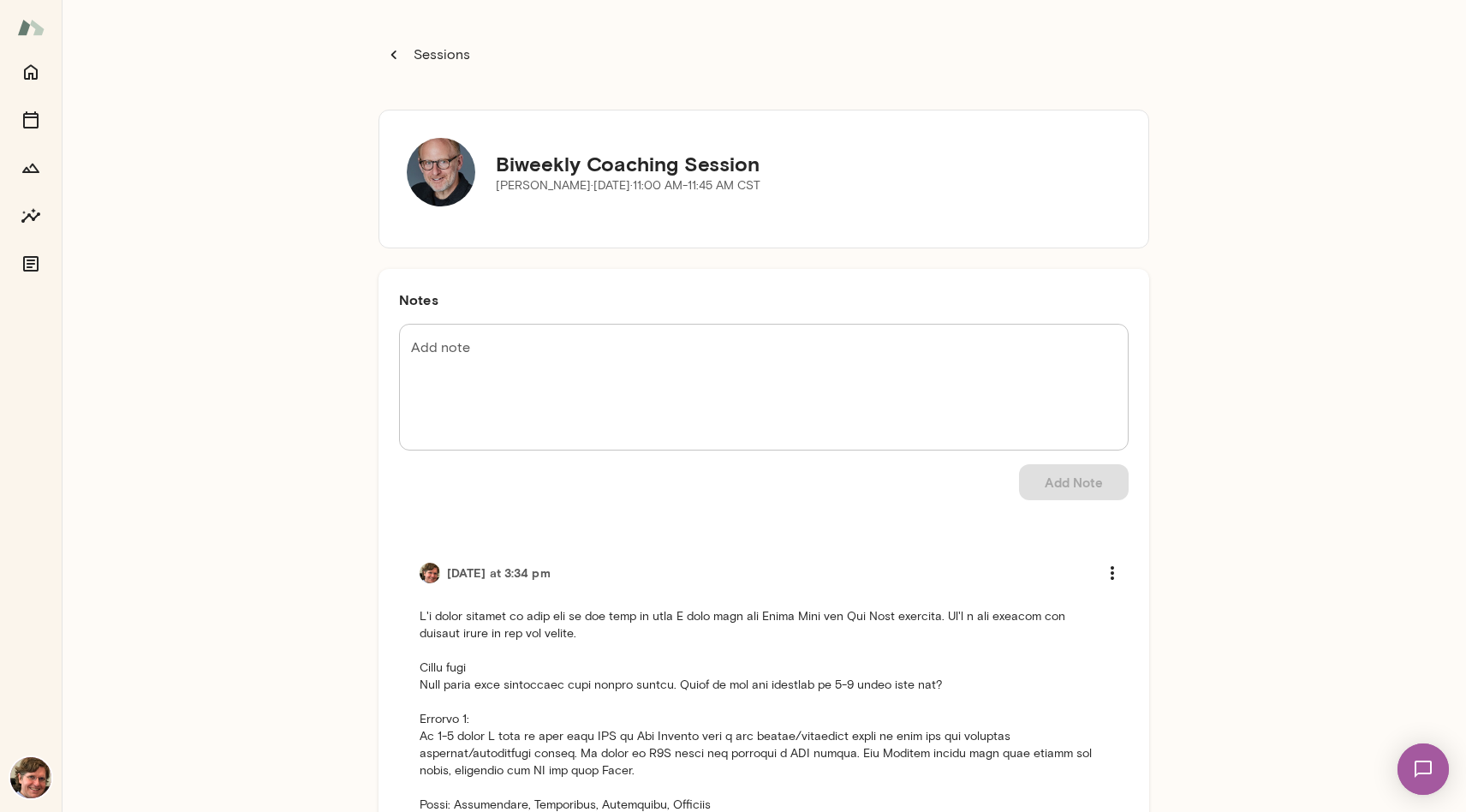
click at [190, 75] on div "Sessions Biweekly Coaching Session [PERSON_NAME][DATE] · 11:00 AM-11:45 AM CST …" at bounding box center [764, 406] width 1405 height 812
click at [415, 55] on p "Sessions" at bounding box center [441, 54] width 60 height 20
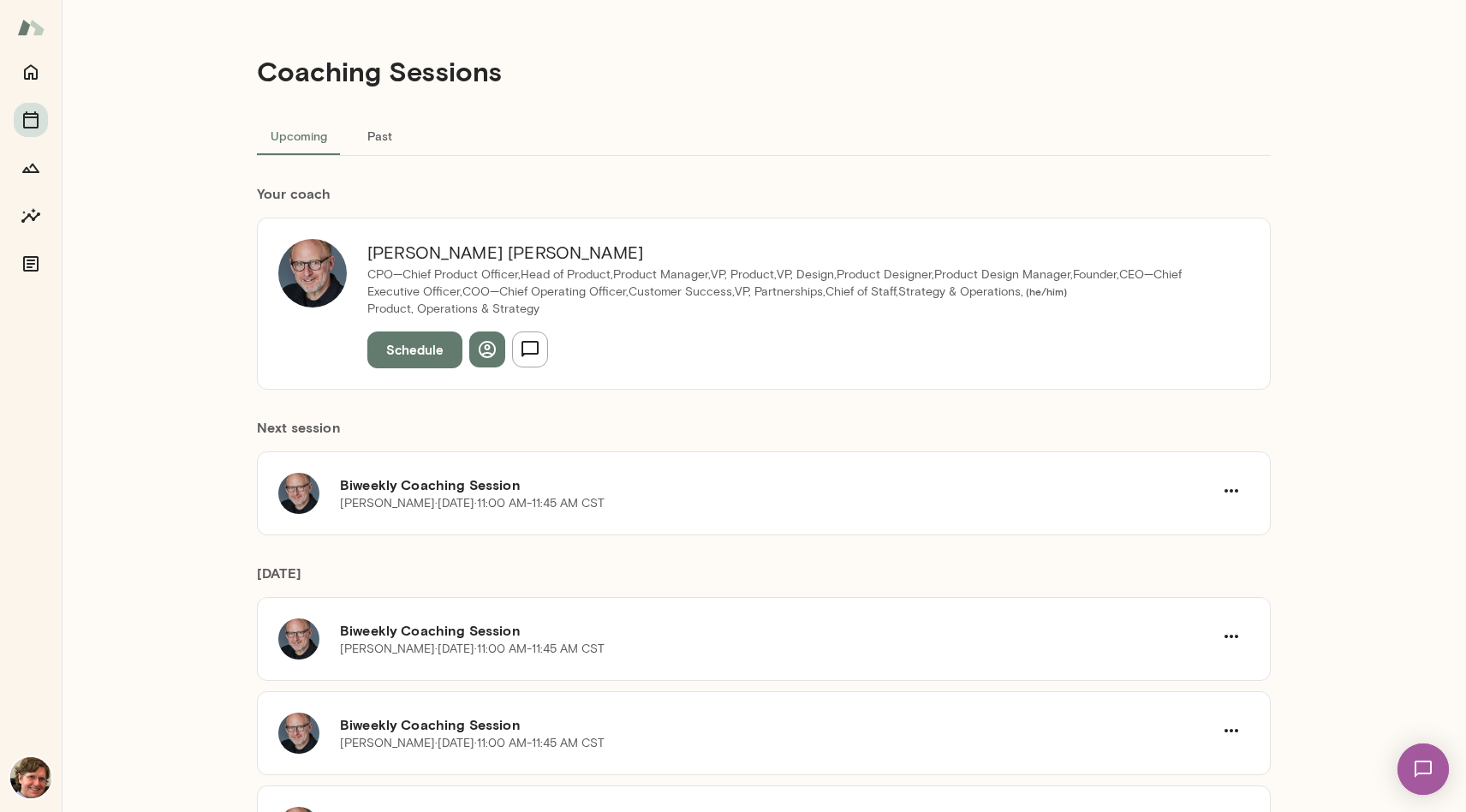
click at [161, 62] on div "Coaching Sessions Upcoming Past Your coach [PERSON_NAME] CPO—Chief Product Offi…" at bounding box center [764, 406] width 1405 height 812
click at [692, 485] on h6 "Biweekly Coaching Session" at bounding box center [777, 484] width 874 height 20
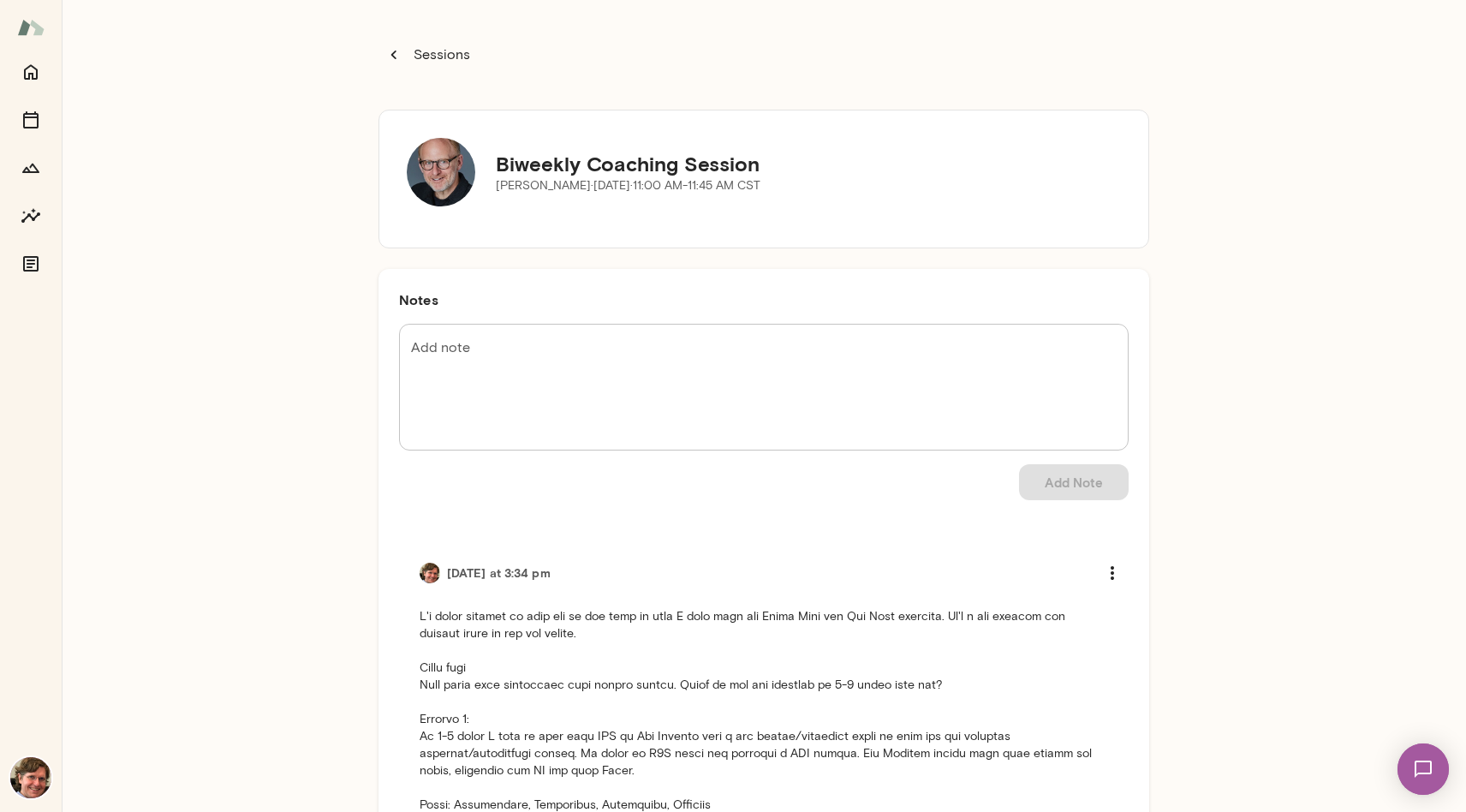
click at [435, 53] on p "Sessions" at bounding box center [441, 54] width 60 height 20
